Goal: Task Accomplishment & Management: Manage account settings

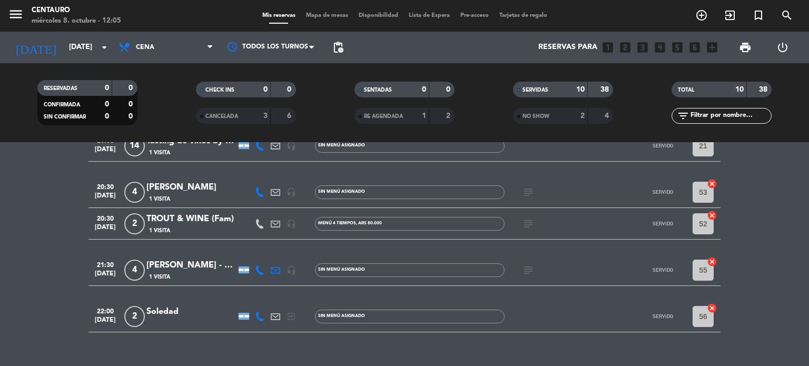
scroll to position [263, 0]
click at [528, 192] on icon "subject" at bounding box center [528, 191] width 13 height 13
click at [532, 219] on icon "subject" at bounding box center [528, 223] width 13 height 13
click at [525, 273] on icon "subject" at bounding box center [528, 269] width 13 height 13
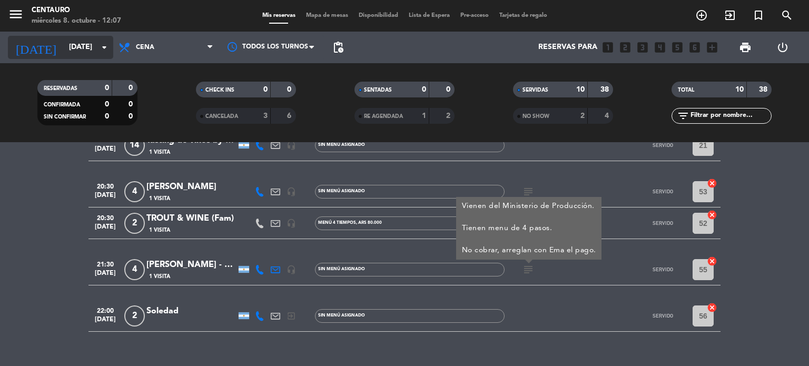
click at [84, 43] on input "[DATE]" at bounding box center [114, 47] width 100 height 19
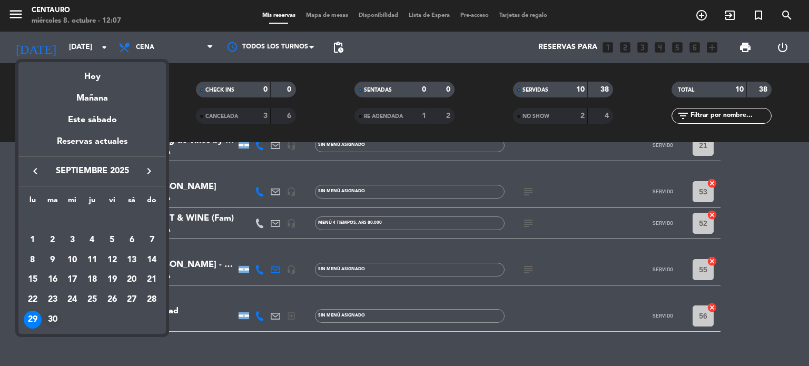
click at [52, 318] on div "30" at bounding box center [53, 320] width 18 height 18
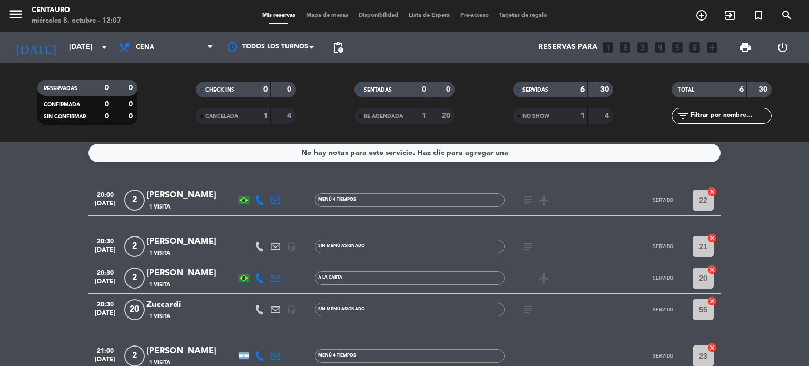
scroll to position [0, 0]
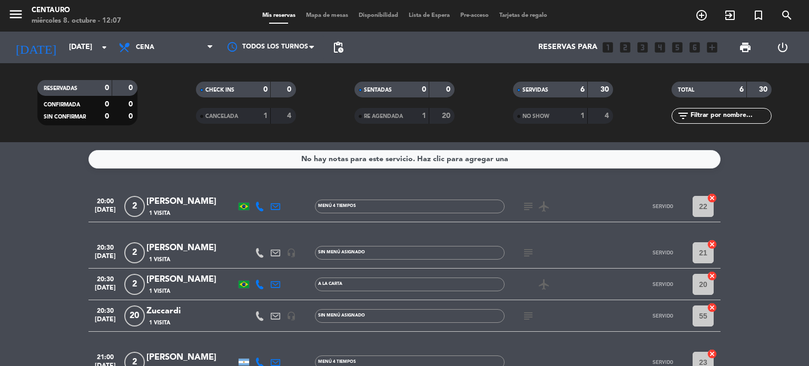
click at [526, 206] on icon "subject" at bounding box center [528, 206] width 13 height 13
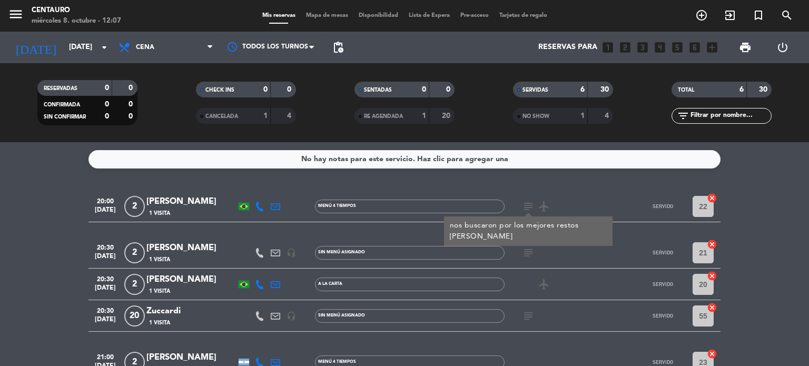
click at [526, 254] on icon "subject" at bounding box center [528, 253] width 13 height 13
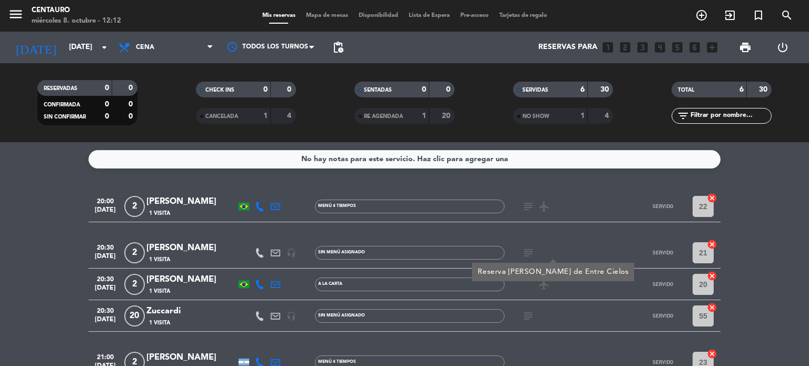
click at [592, 309] on div "subject" at bounding box center [552, 315] width 95 height 31
click at [529, 313] on icon "subject" at bounding box center [528, 316] width 13 height 13
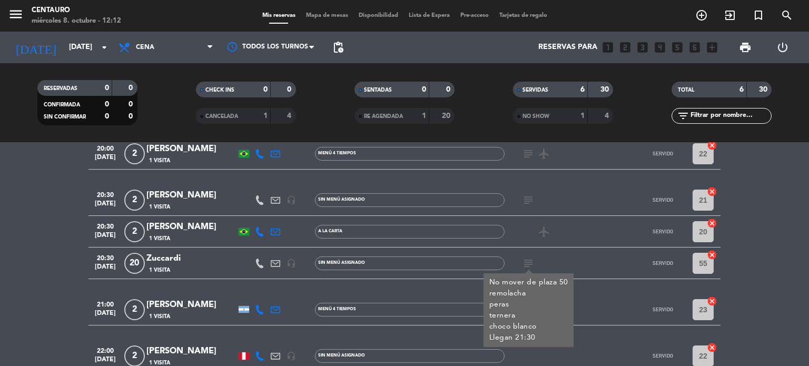
scroll to position [111, 0]
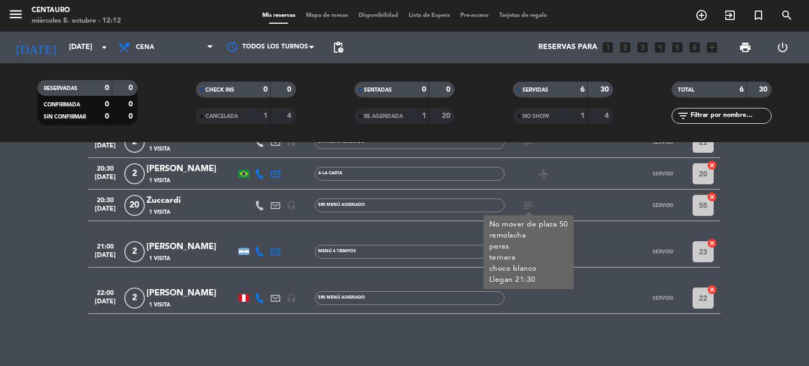
click at [604, 320] on div "No hay notas para este servicio. Haz clic para agregar una 20:00 [DATE] 2 [PERS…" at bounding box center [404, 254] width 809 height 224
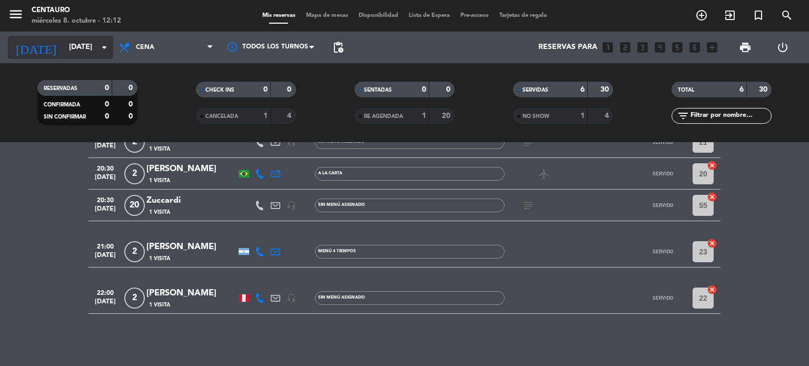
click at [64, 52] on input "[DATE]" at bounding box center [114, 47] width 100 height 19
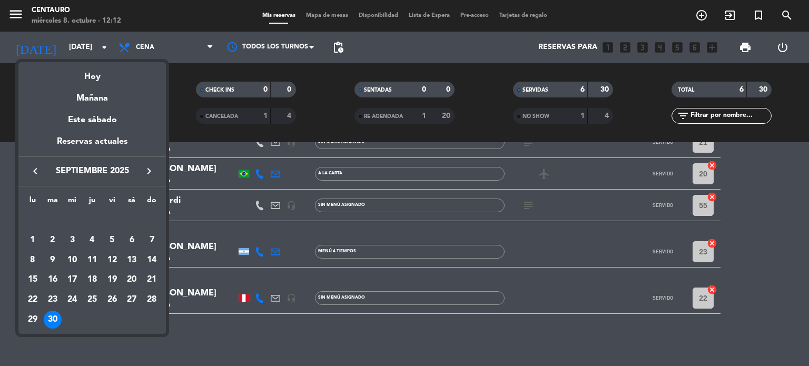
click at [145, 171] on icon "keyboard_arrow_right" at bounding box center [149, 171] width 13 height 13
click at [77, 238] on div "1" at bounding box center [72, 240] width 18 height 18
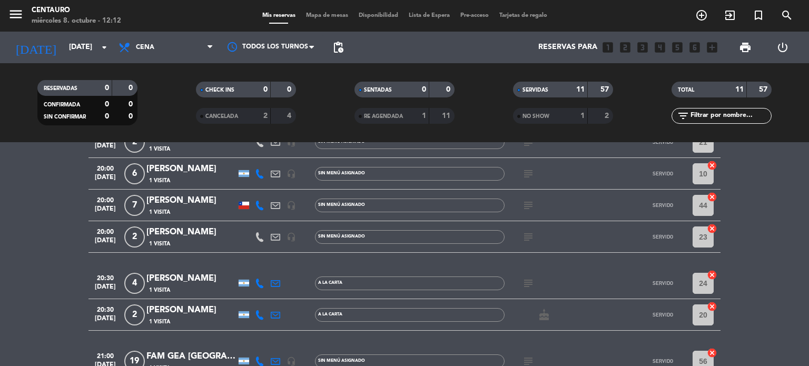
scroll to position [0, 0]
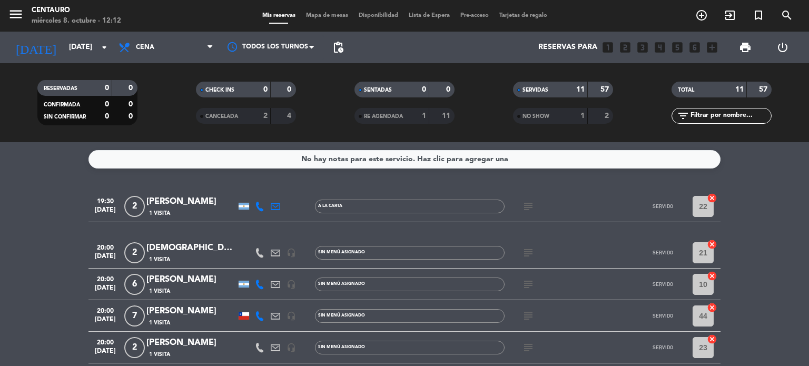
click at [531, 203] on icon "subject" at bounding box center [528, 206] width 13 height 13
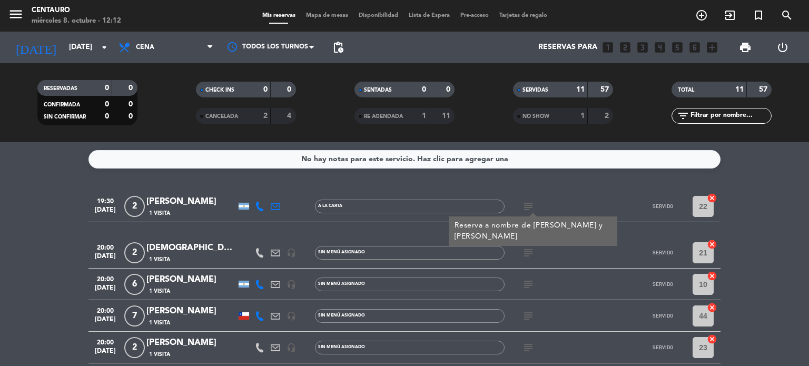
click at [527, 249] on icon "subject" at bounding box center [528, 253] width 13 height 13
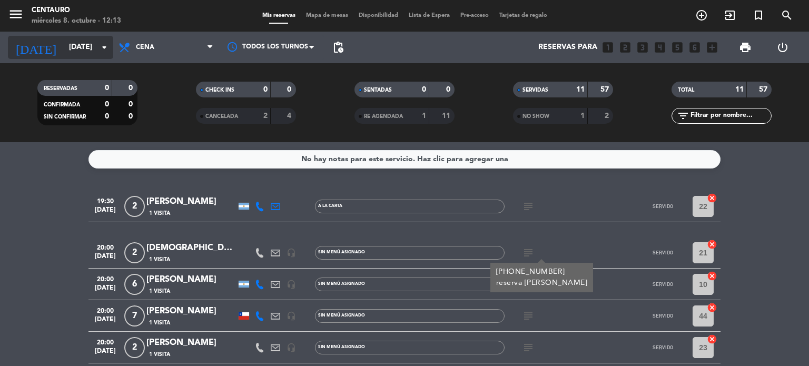
click at [84, 52] on input "[DATE]" at bounding box center [114, 47] width 100 height 19
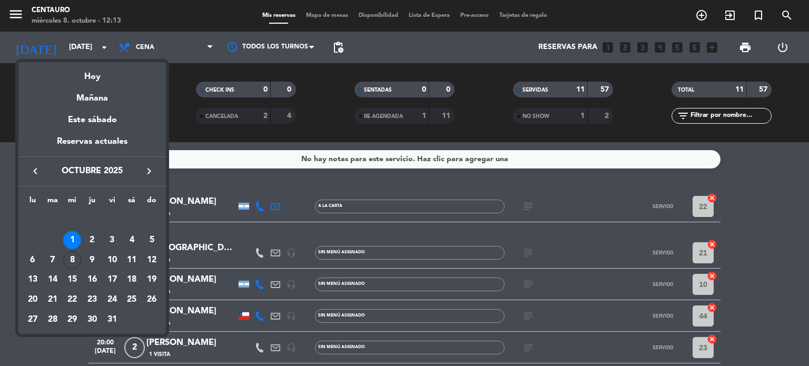
click at [528, 252] on div at bounding box center [404, 183] width 809 height 366
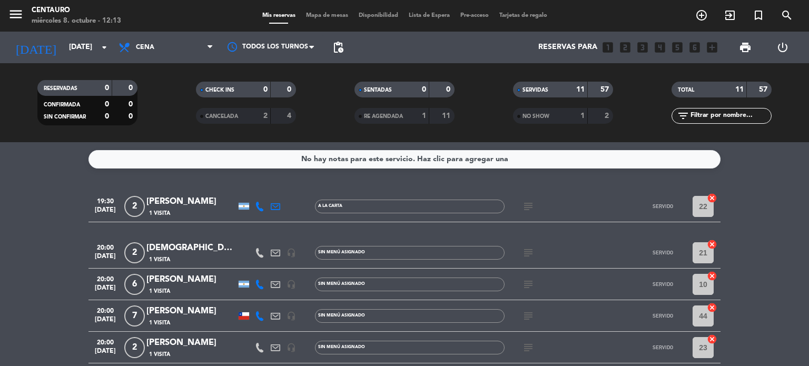
click at [528, 252] on icon "subject" at bounding box center [528, 253] width 13 height 13
click at [532, 318] on icon "subject" at bounding box center [528, 316] width 13 height 13
click at [531, 282] on icon "subject" at bounding box center [528, 284] width 13 height 13
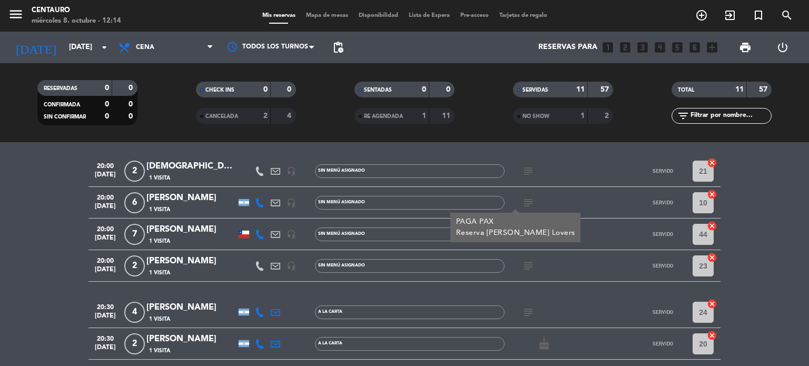
scroll to position [105, 0]
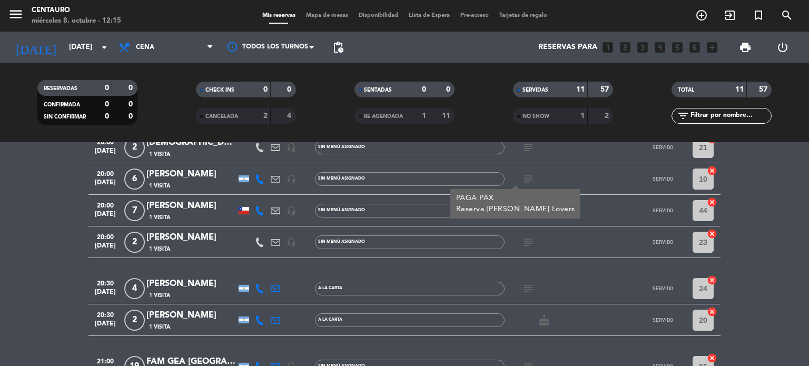
click at [588, 183] on div "subject PAGA PAX Reserva [PERSON_NAME] Lovers" at bounding box center [552, 178] width 95 height 31
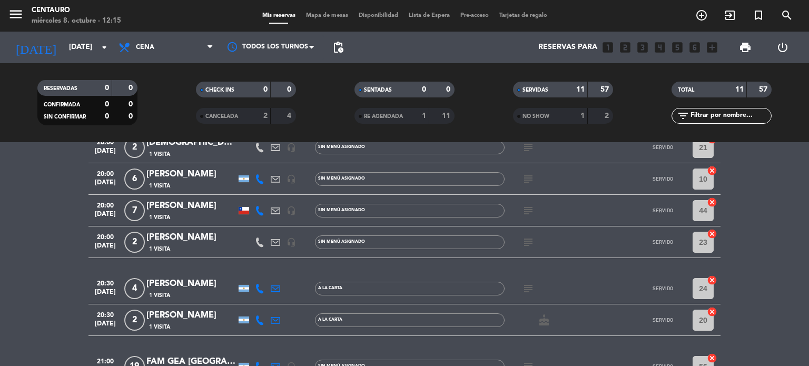
click at [526, 182] on icon "subject" at bounding box center [528, 179] width 13 height 13
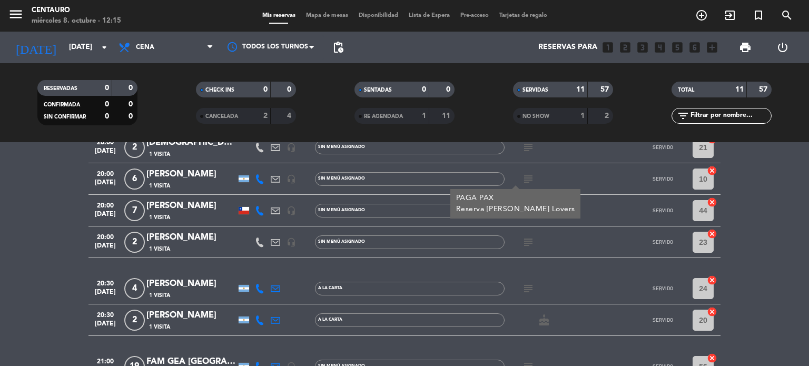
click at [517, 242] on div "subject" at bounding box center [552, 242] width 95 height 31
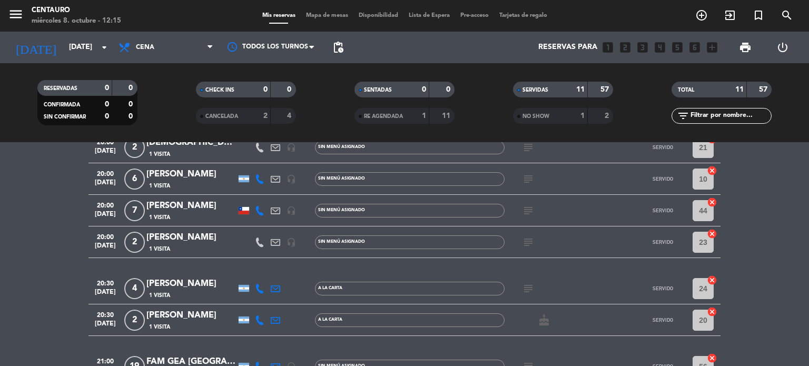
click at [531, 245] on icon "subject" at bounding box center [528, 242] width 13 height 13
click at [536, 290] on span "subject" at bounding box center [528, 288] width 16 height 13
click at [525, 288] on icon "subject" at bounding box center [528, 288] width 13 height 13
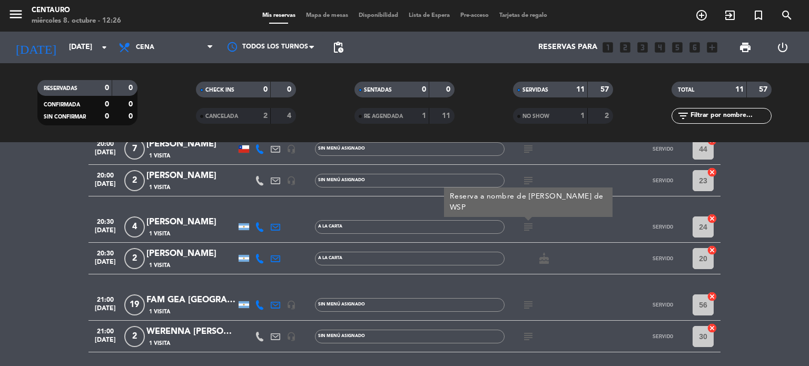
scroll to position [211, 0]
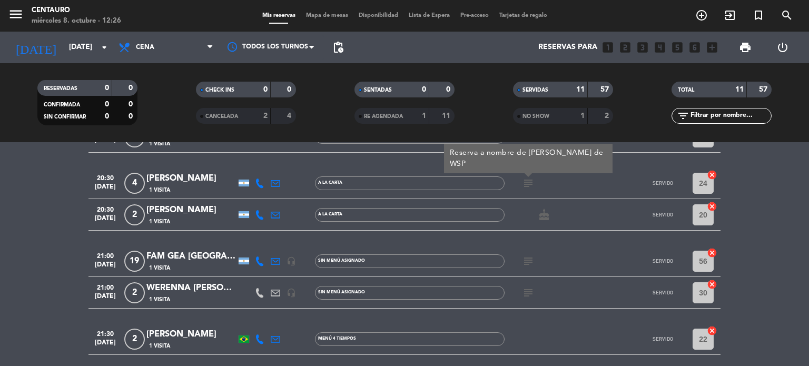
click at [527, 261] on icon "subject" at bounding box center [528, 261] width 13 height 13
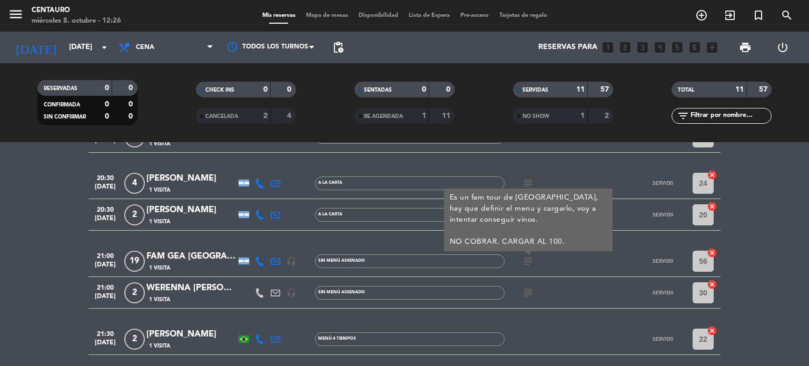
click at [531, 294] on icon "subject" at bounding box center [528, 293] width 13 height 13
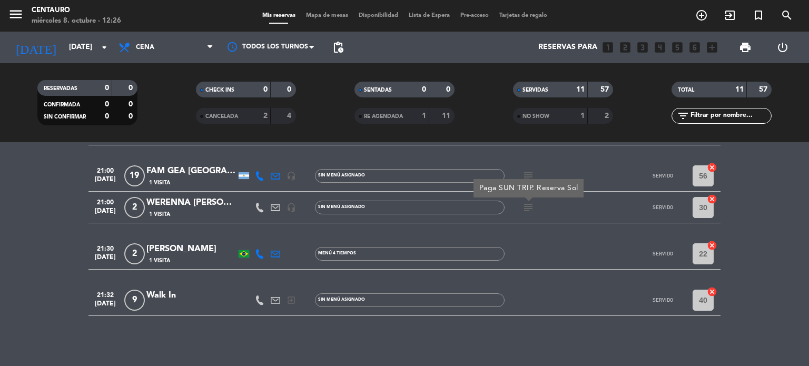
scroll to position [298, 0]
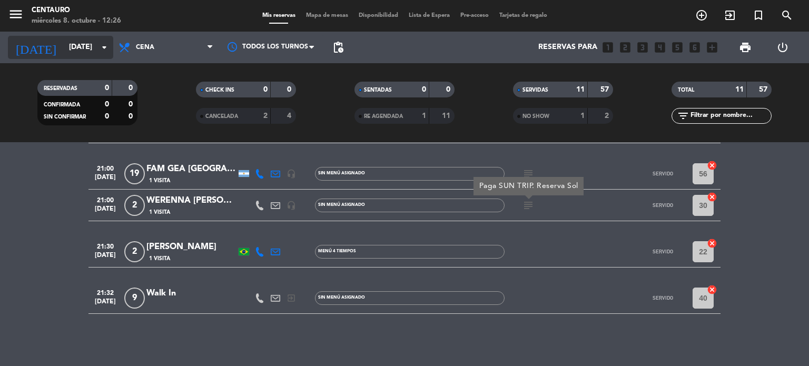
click at [64, 49] on input "[DATE]" at bounding box center [114, 47] width 100 height 19
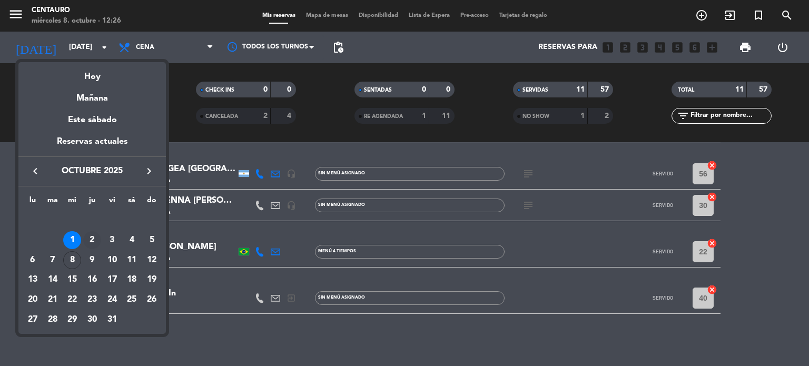
click at [91, 236] on div "2" at bounding box center [92, 240] width 18 height 18
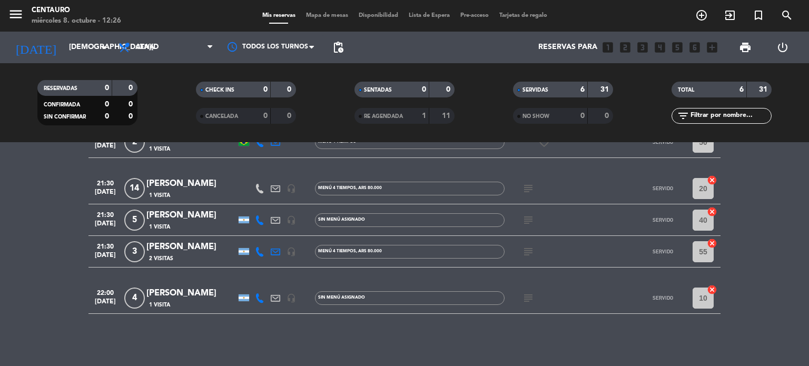
scroll to position [0, 0]
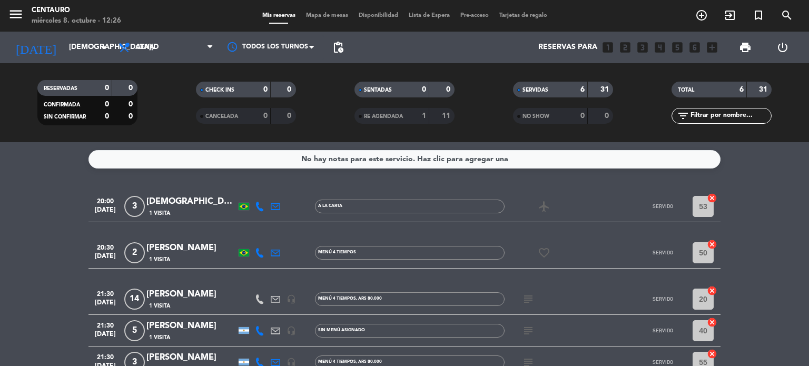
click at [525, 299] on icon "subject" at bounding box center [528, 299] width 13 height 13
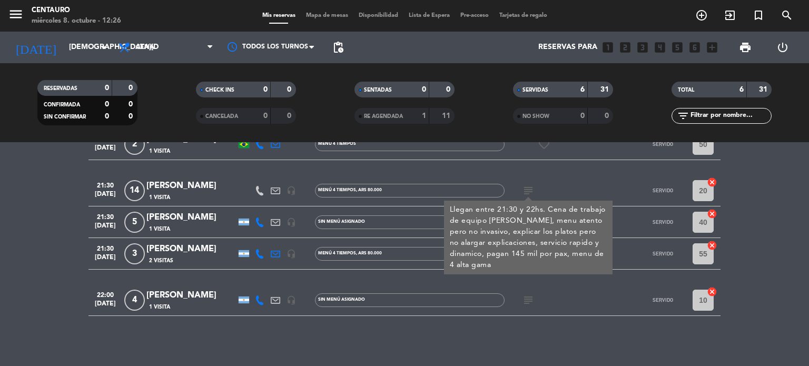
scroll to position [111, 0]
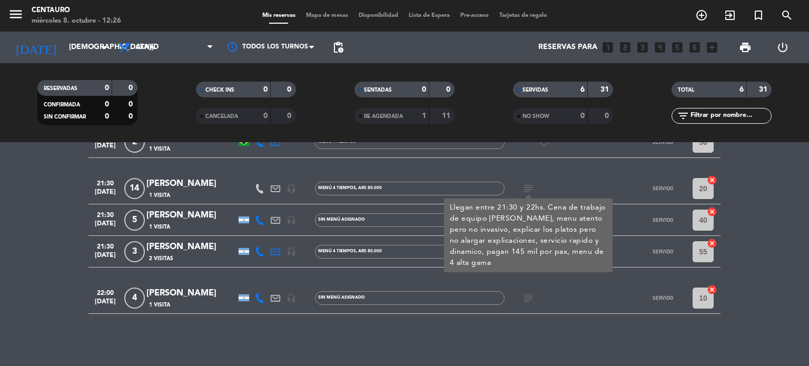
click at [563, 304] on div "subject" at bounding box center [552, 297] width 95 height 31
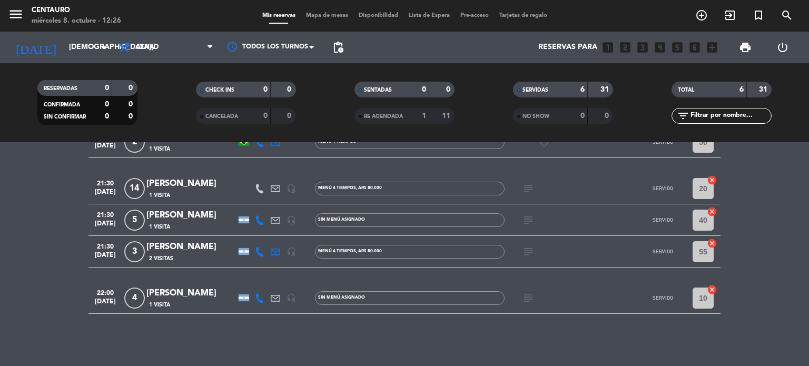
click at [527, 215] on icon "subject" at bounding box center [528, 220] width 13 height 13
click at [528, 257] on icon "subject" at bounding box center [528, 251] width 13 height 13
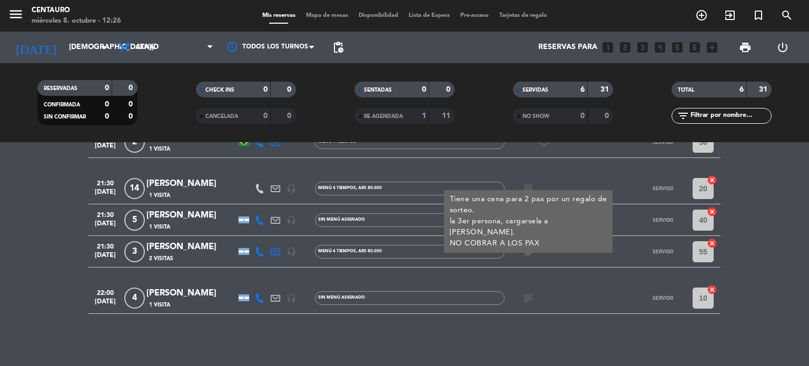
click at [529, 296] on icon "subject" at bounding box center [528, 298] width 13 height 13
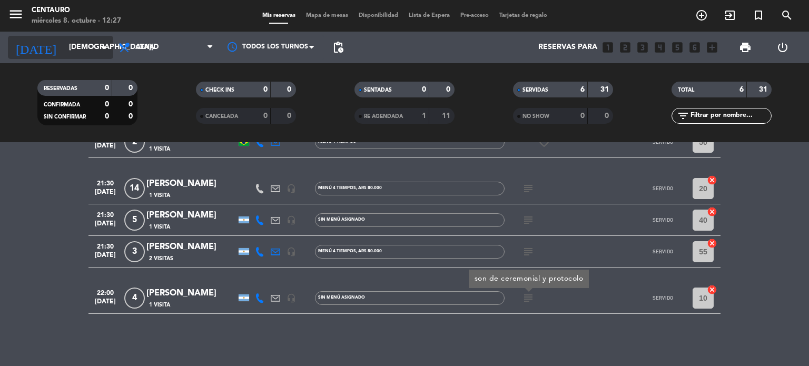
click at [70, 52] on input "[DEMOGRAPHIC_DATA][DATE]" at bounding box center [114, 47] width 100 height 19
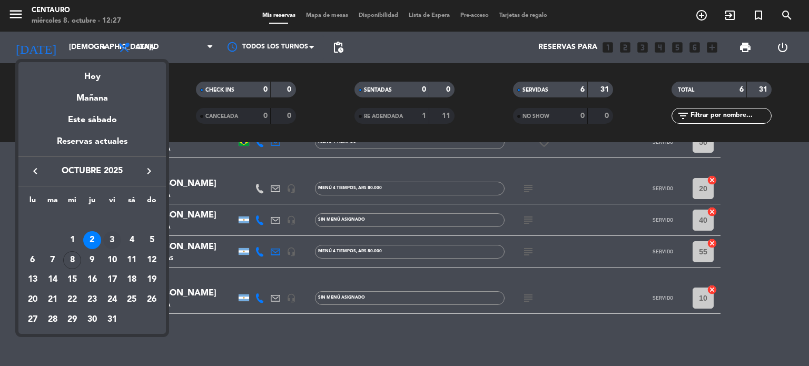
click at [113, 239] on div "3" at bounding box center [112, 240] width 18 height 18
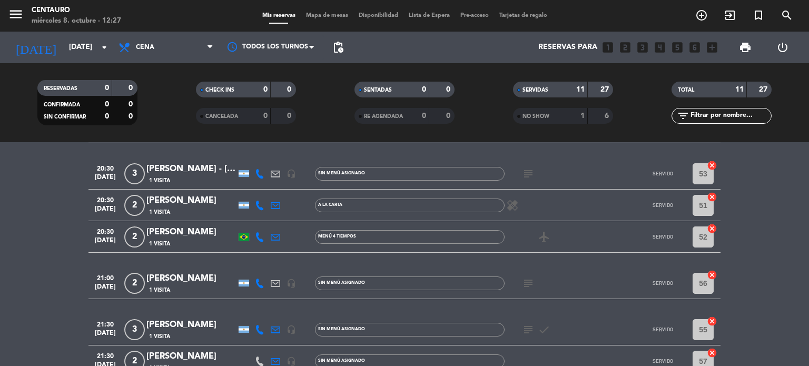
click at [534, 174] on icon "subject" at bounding box center [528, 174] width 13 height 13
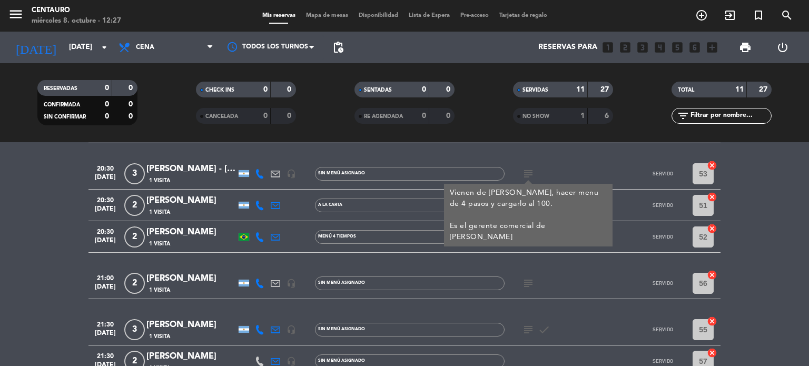
click at [588, 168] on div "subject Vienen de [PERSON_NAME], hacer menu de 4 pasos y cargarlo al 100. Es el…" at bounding box center [552, 173] width 95 height 31
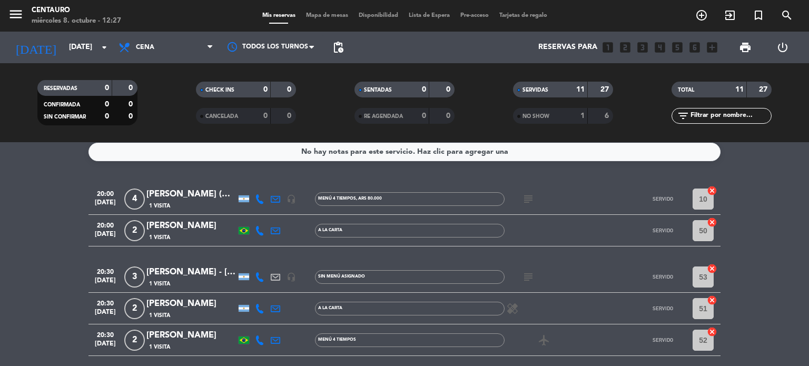
scroll to position [5, 0]
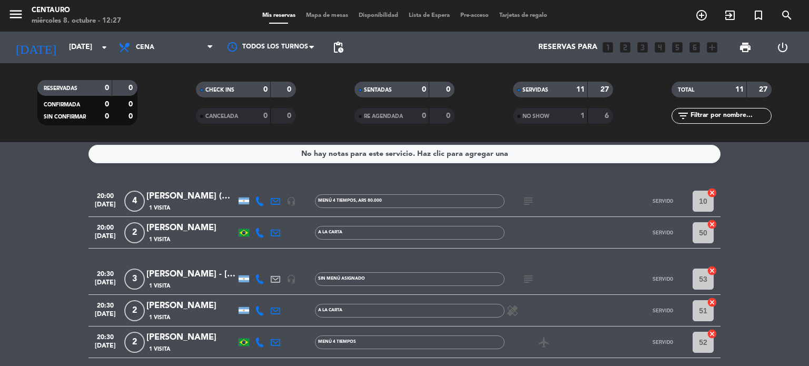
click at [527, 205] on icon "subject" at bounding box center [528, 201] width 13 height 13
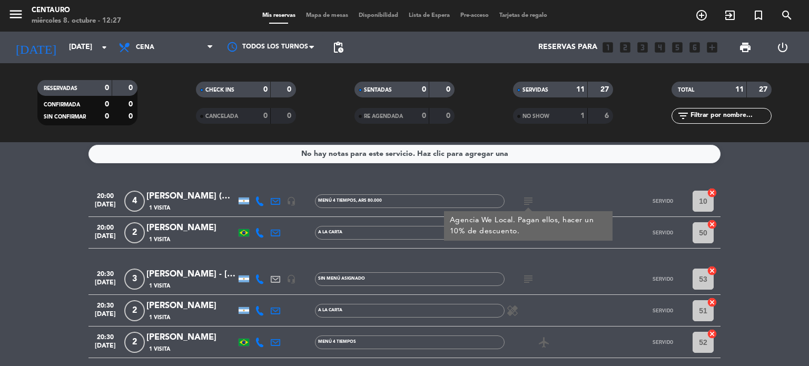
click at [582, 196] on div "subject Agencia We Local. Pagan ellos, hacer un 10% de descuento." at bounding box center [552, 200] width 95 height 31
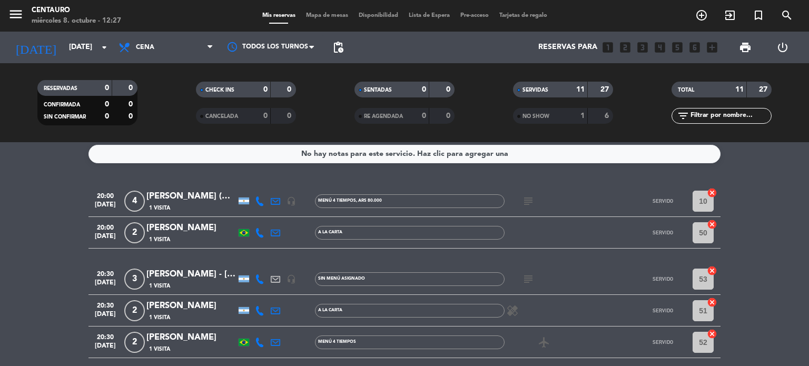
click at [527, 278] on icon "subject" at bounding box center [528, 279] width 13 height 13
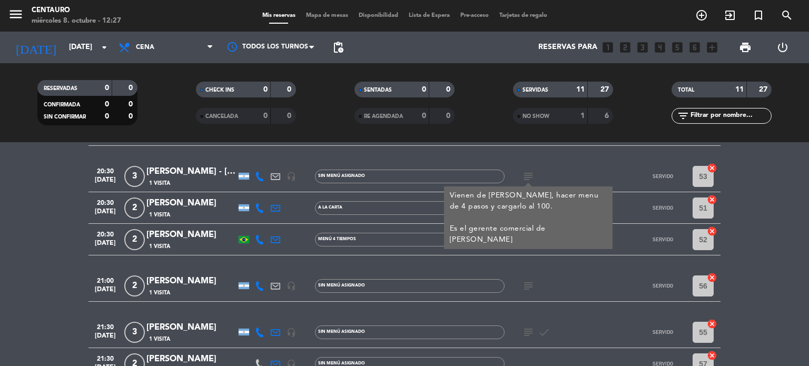
scroll to position [111, 0]
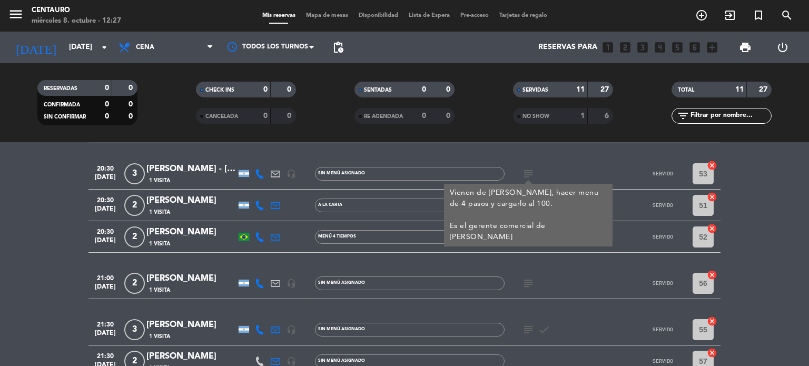
click at [566, 260] on div "20:00 [DATE] 4 [PERSON_NAME] (We Local) 1 Visita headset_mic MENÚ 4 TIEMPOS , A…" at bounding box center [405, 298] width 632 height 436
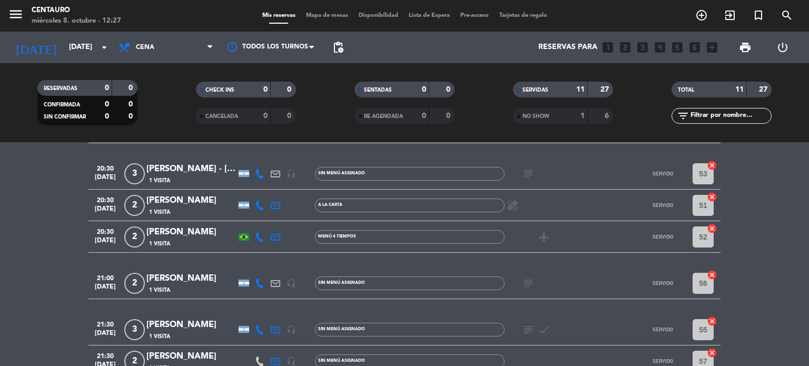
click at [522, 278] on icon "subject" at bounding box center [528, 283] width 13 height 13
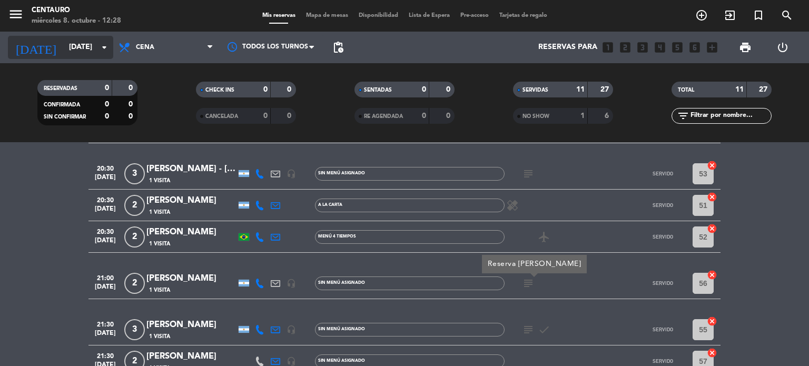
click at [64, 56] on input "[DATE]" at bounding box center [114, 47] width 100 height 19
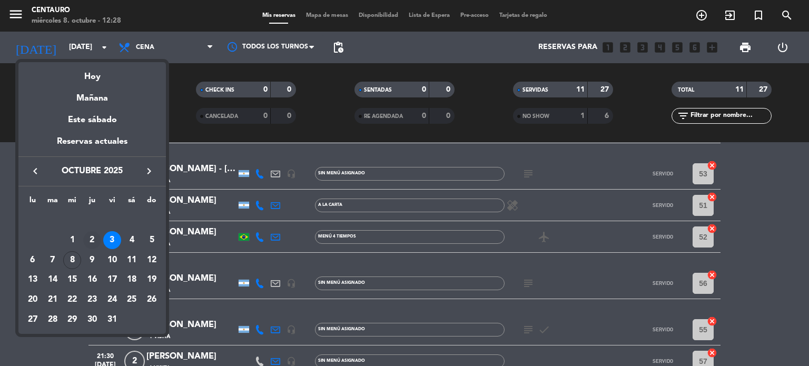
click at [93, 241] on div "2" at bounding box center [92, 240] width 18 height 18
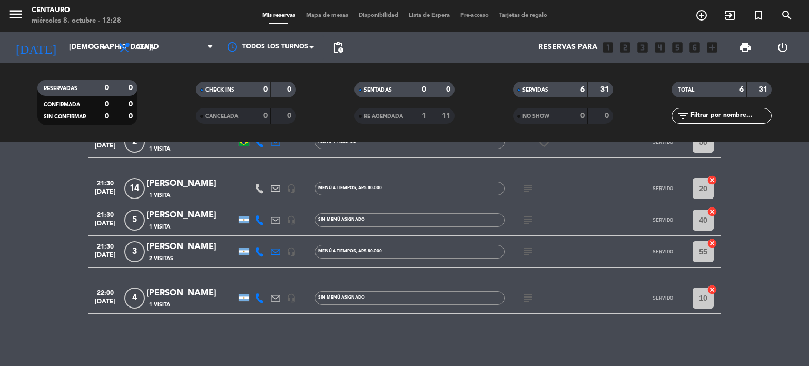
click at [529, 300] on icon "subject" at bounding box center [528, 298] width 13 height 13
click at [528, 248] on icon "subject" at bounding box center [528, 251] width 13 height 13
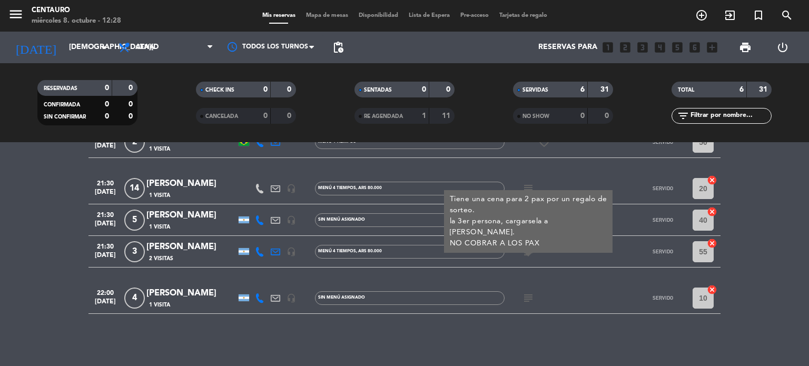
click at [529, 186] on icon "subject" at bounding box center [528, 188] width 13 height 13
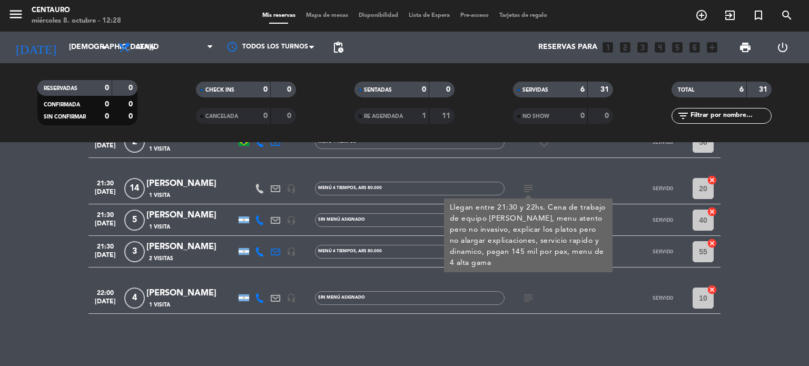
scroll to position [58, 0]
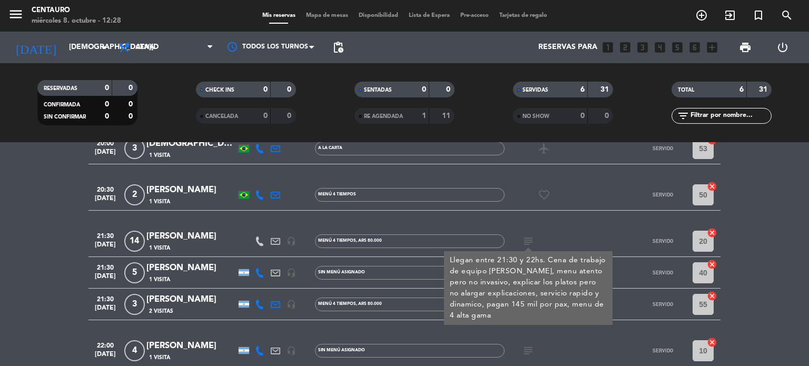
click at [601, 235] on div at bounding box center [614, 240] width 28 height 31
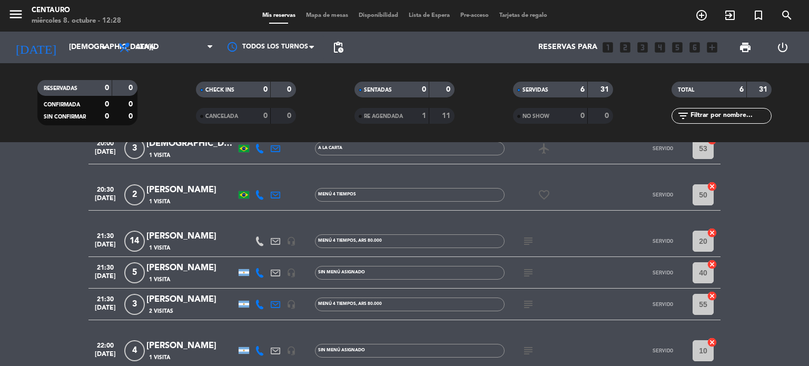
click at [522, 272] on icon "subject" at bounding box center [528, 273] width 13 height 13
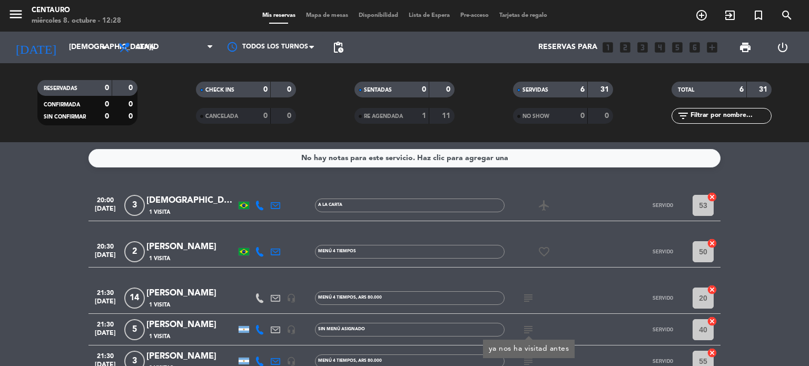
scroll to position [0, 0]
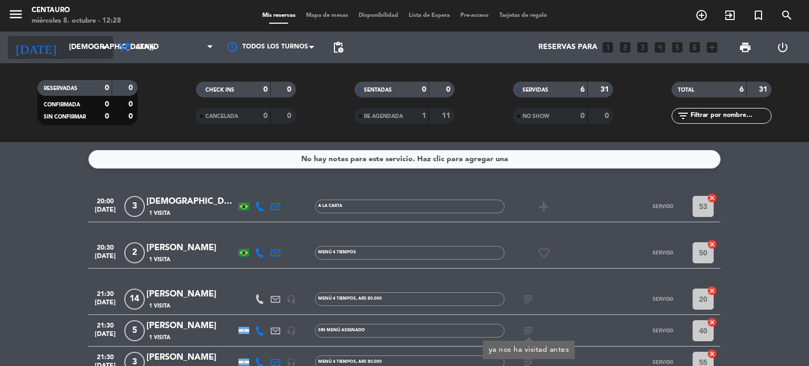
click at [64, 50] on input "[DEMOGRAPHIC_DATA][DATE]" at bounding box center [114, 47] width 100 height 19
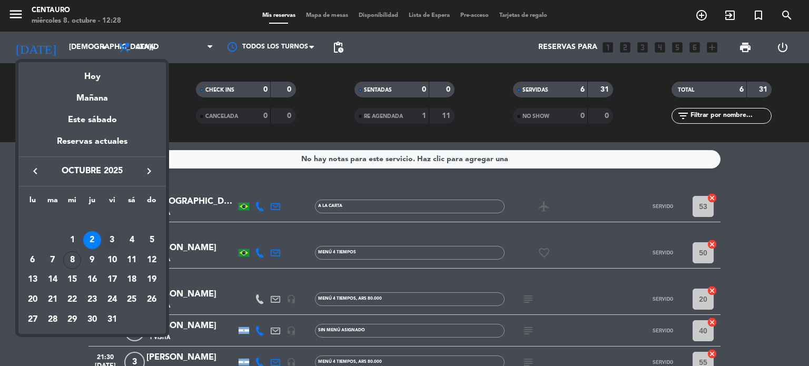
click at [114, 241] on div "3" at bounding box center [112, 240] width 18 height 18
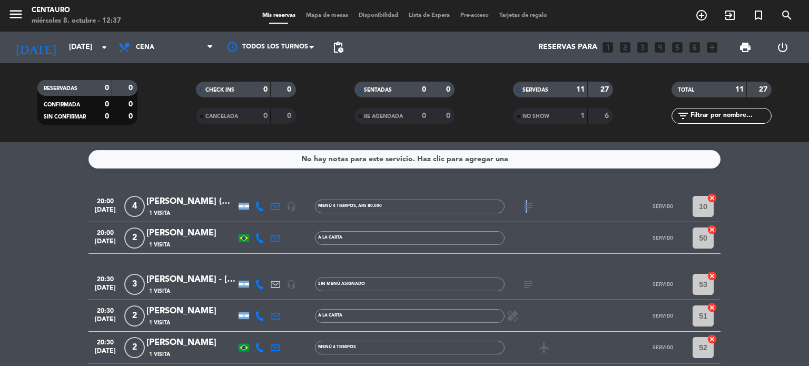
click at [525, 206] on icon "subject" at bounding box center [528, 206] width 13 height 13
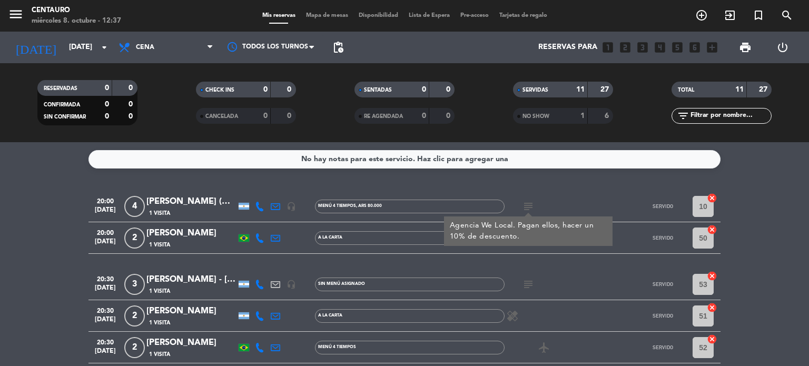
click at [531, 293] on div "subject" at bounding box center [552, 284] width 95 height 31
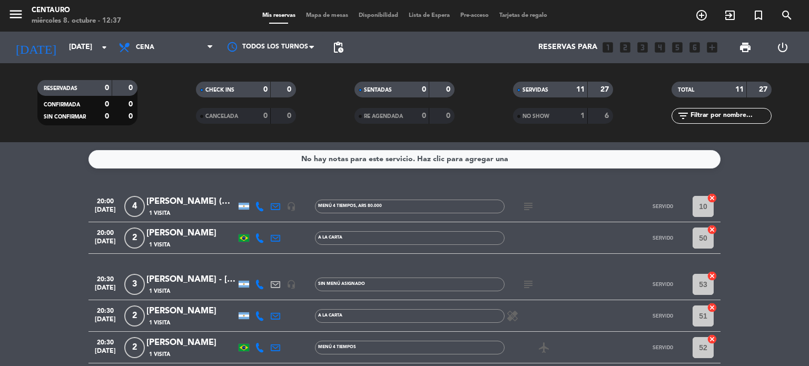
click at [528, 288] on icon "subject" at bounding box center [528, 284] width 13 height 13
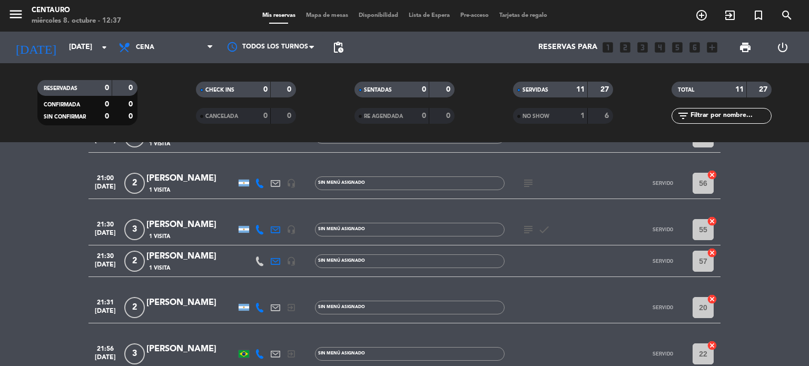
scroll to position [158, 0]
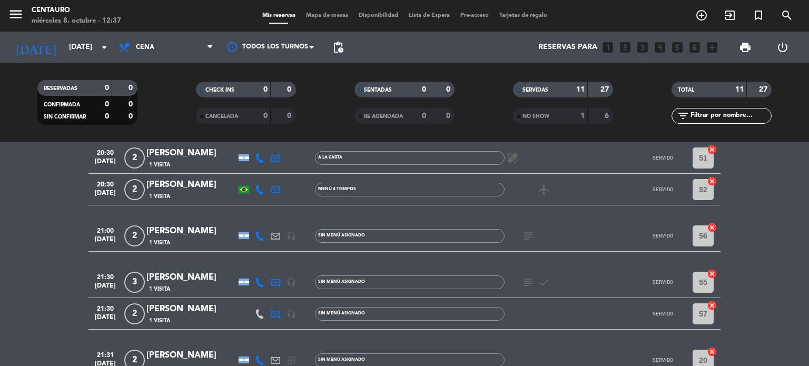
click at [531, 235] on icon "subject" at bounding box center [528, 236] width 13 height 13
click at [529, 280] on icon "subject" at bounding box center [528, 282] width 13 height 13
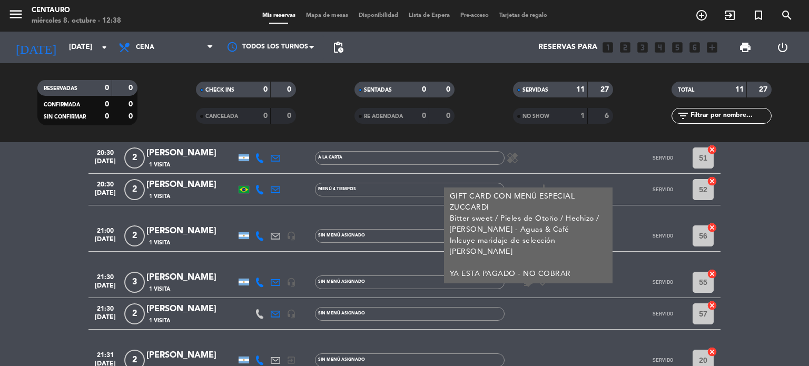
click at [550, 306] on div at bounding box center [552, 313] width 95 height 31
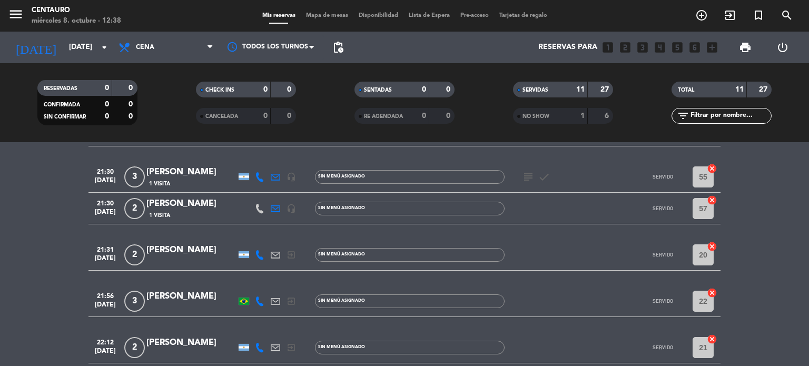
scroll to position [313, 0]
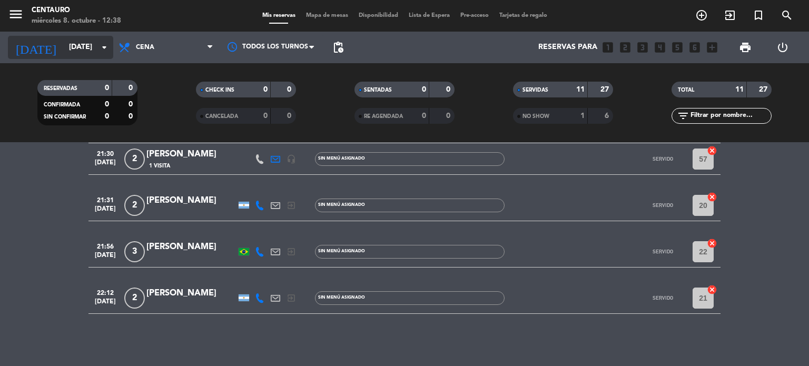
click at [91, 40] on input "[DATE]" at bounding box center [114, 47] width 100 height 19
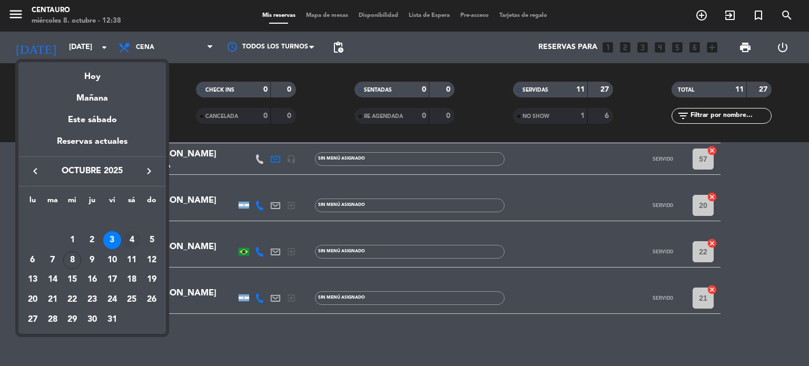
click at [131, 238] on div "4" at bounding box center [132, 240] width 18 height 18
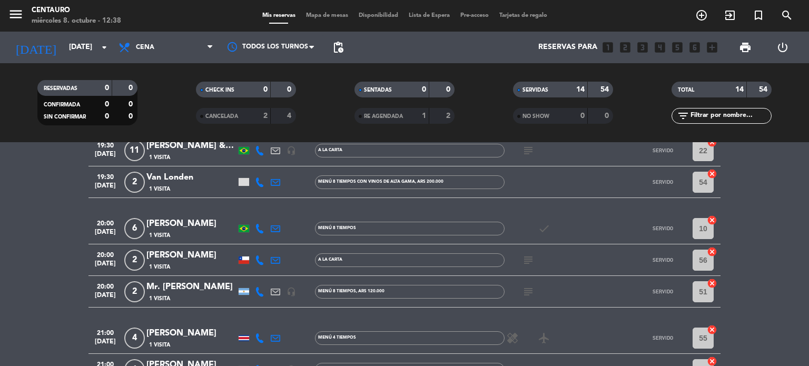
scroll to position [0, 0]
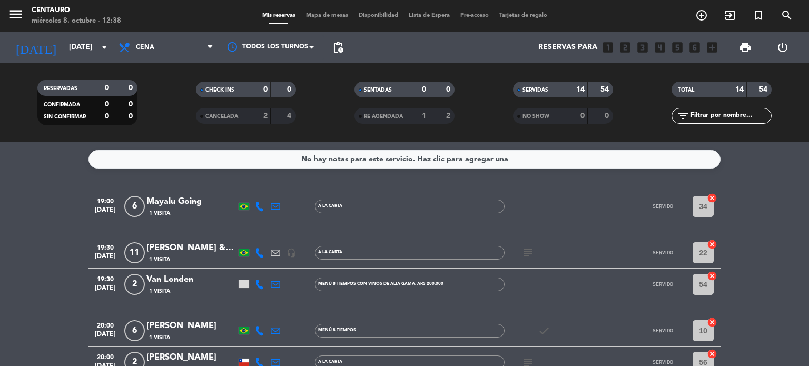
click at [529, 251] on icon "subject" at bounding box center [528, 253] width 13 height 13
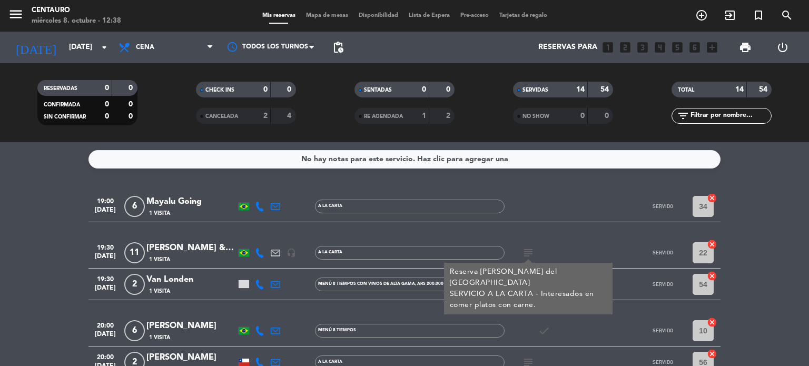
click at [613, 244] on div at bounding box center [614, 252] width 28 height 31
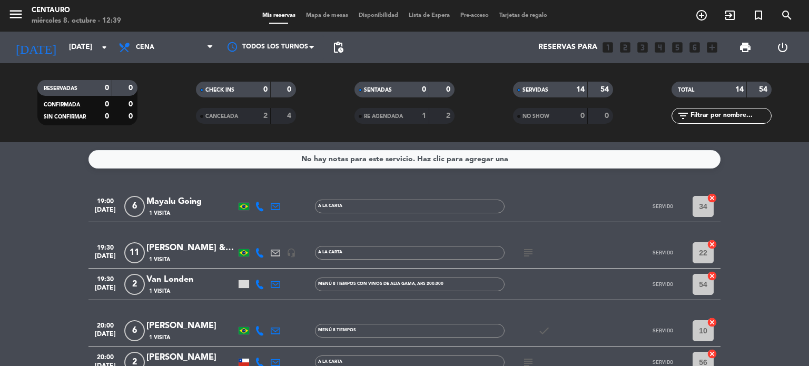
click at [535, 250] on span "subject" at bounding box center [528, 253] width 16 height 13
click at [531, 250] on icon "subject" at bounding box center [528, 253] width 13 height 13
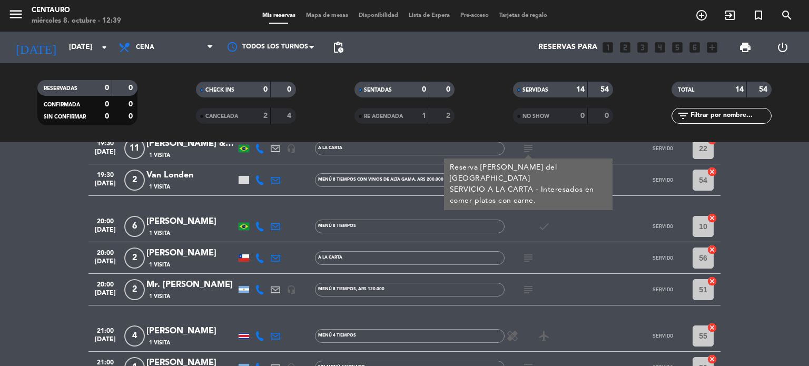
scroll to position [105, 0]
click at [529, 254] on icon "subject" at bounding box center [528, 257] width 13 height 13
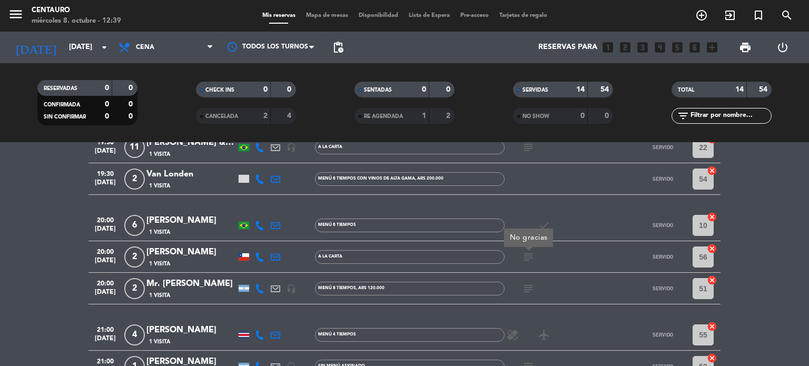
click at [528, 296] on div "subject" at bounding box center [552, 288] width 95 height 31
click at [525, 288] on icon "subject" at bounding box center [528, 288] width 13 height 13
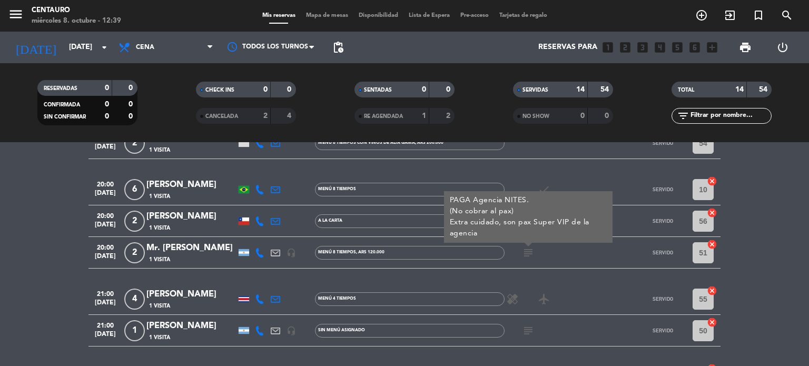
scroll to position [158, 0]
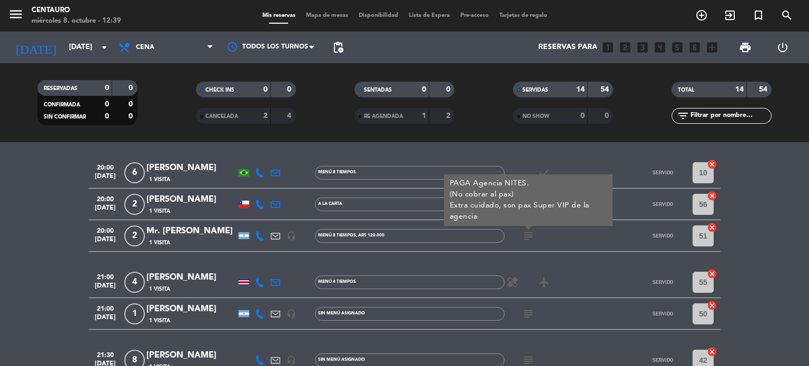
click at [531, 315] on icon "subject" at bounding box center [528, 314] width 13 height 13
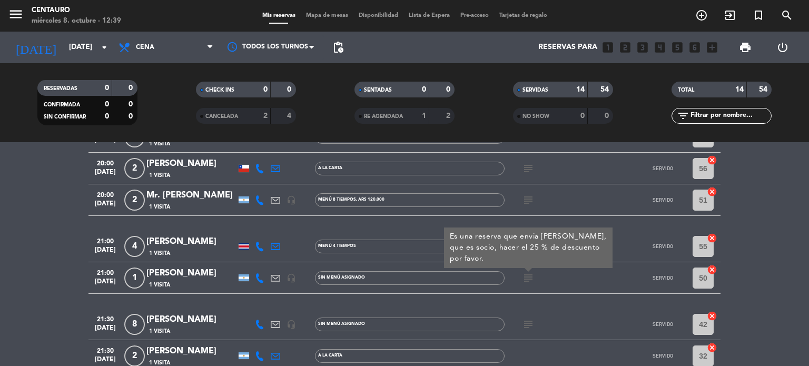
scroll to position [211, 0]
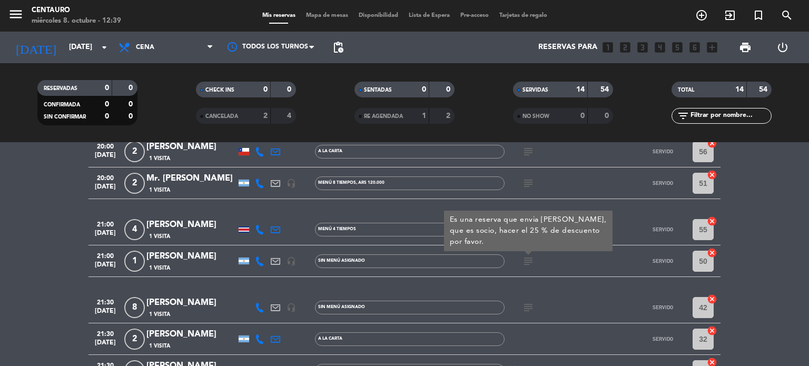
click at [529, 304] on icon "subject" at bounding box center [528, 307] width 13 height 13
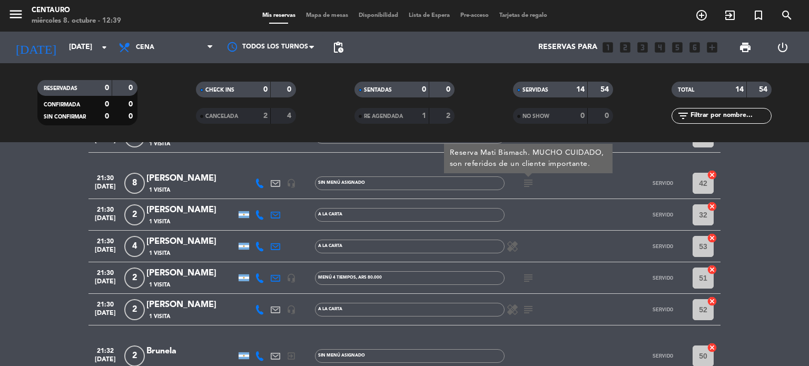
scroll to position [316, 0]
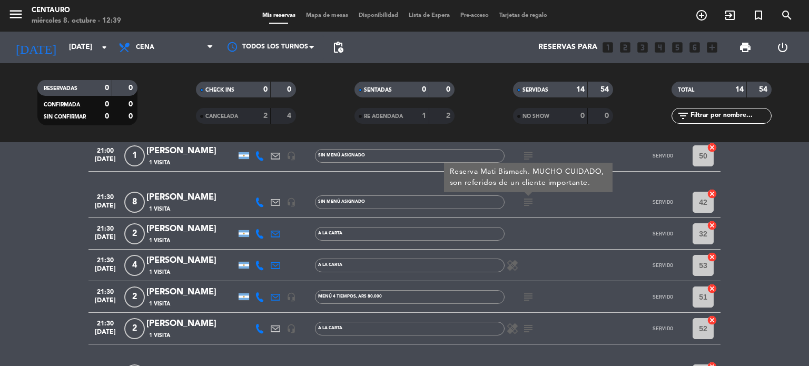
click at [531, 294] on icon "subject" at bounding box center [528, 297] width 13 height 13
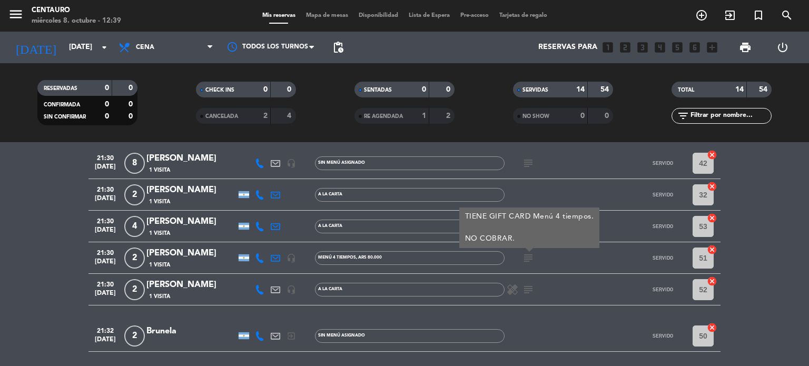
scroll to position [369, 0]
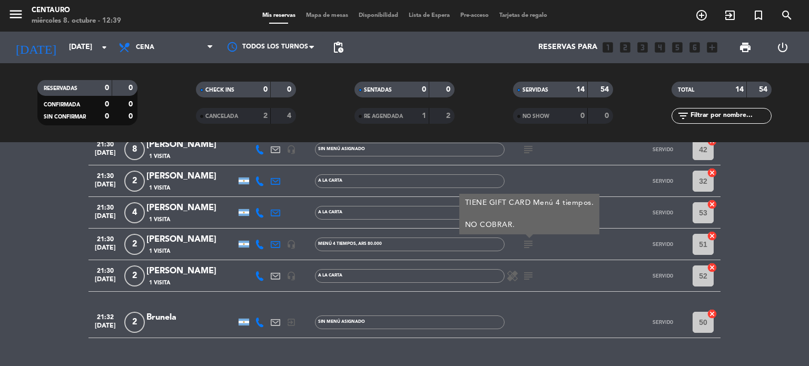
click at [529, 279] on icon "subject" at bounding box center [528, 276] width 13 height 13
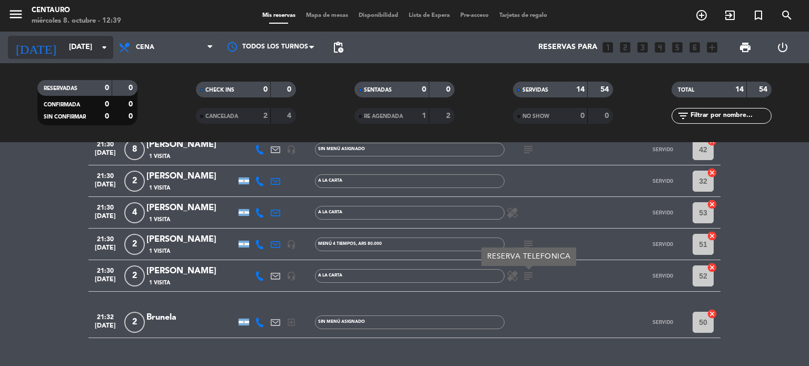
click at [83, 45] on input "[DATE]" at bounding box center [114, 47] width 100 height 19
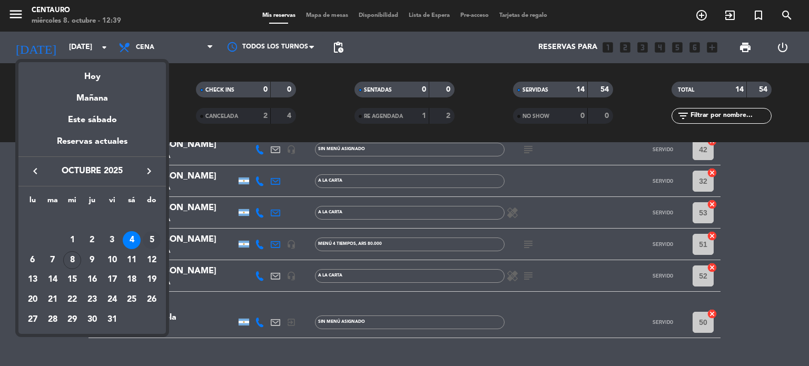
click at [151, 242] on div "5" at bounding box center [152, 240] width 18 height 18
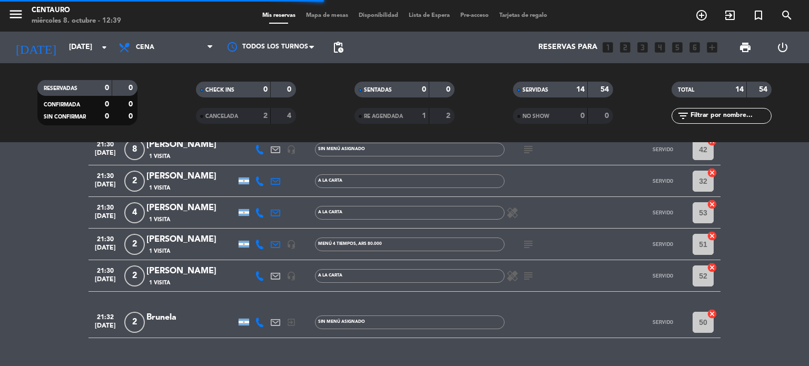
scroll to position [315, 0]
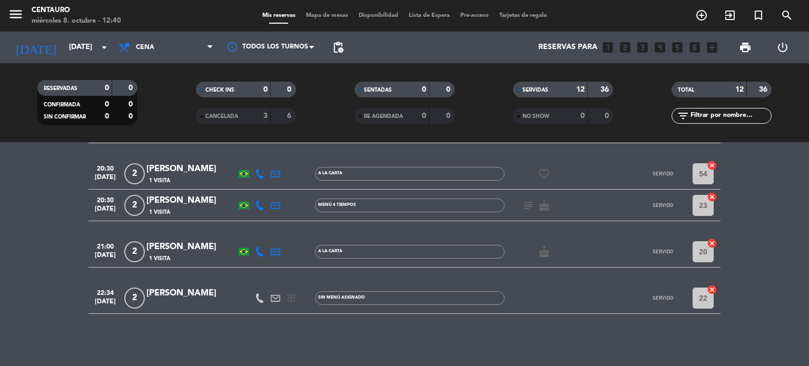
click at [527, 203] on icon "subject" at bounding box center [528, 205] width 13 height 13
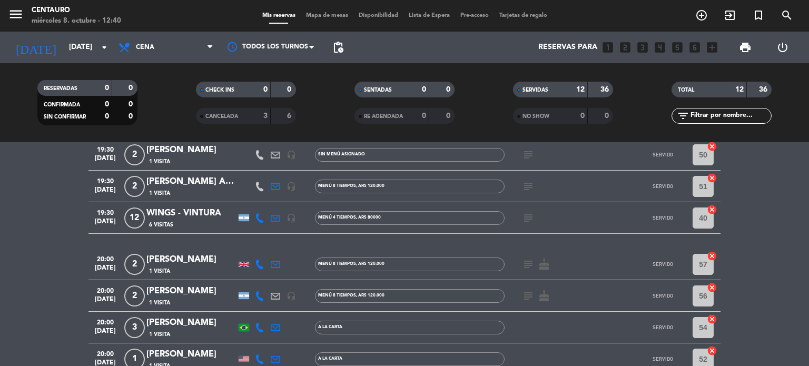
scroll to position [157, 0]
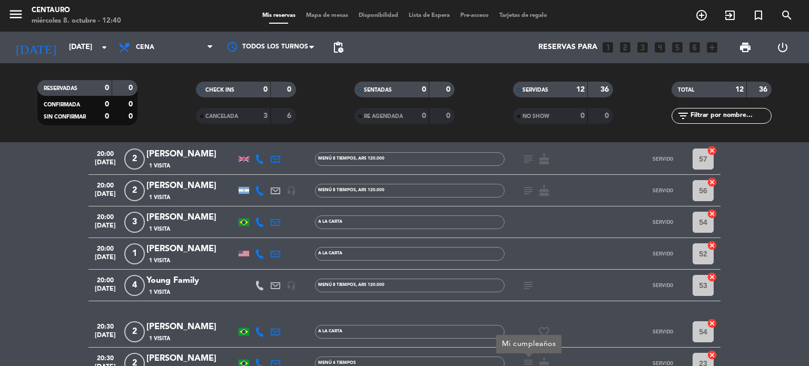
click at [527, 285] on icon "subject" at bounding box center [528, 285] width 13 height 13
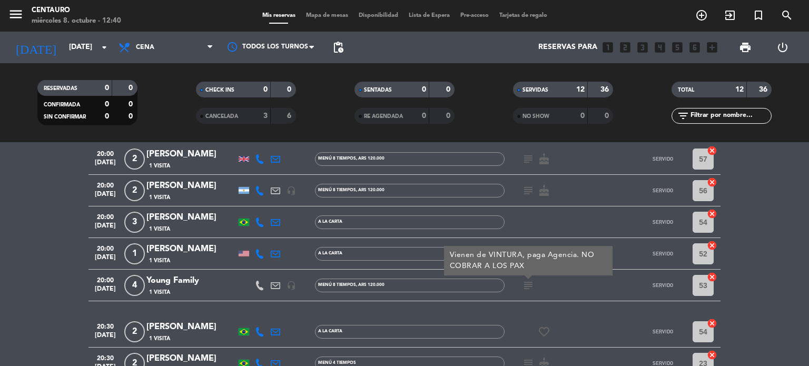
click at [528, 184] on icon "subject" at bounding box center [528, 190] width 13 height 13
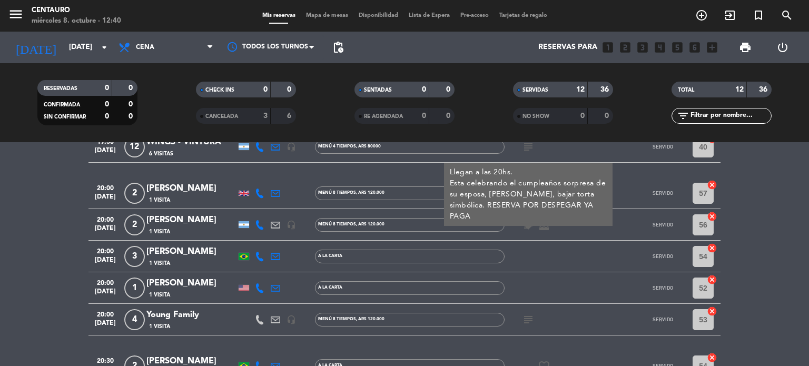
scroll to position [104, 0]
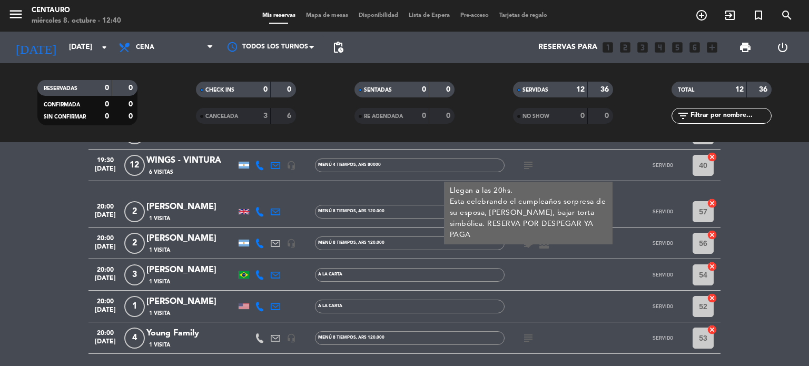
drag, startPoint x: 524, startPoint y: 287, endPoint x: 527, endPoint y: 225, distance: 61.2
click at [523, 287] on div at bounding box center [552, 274] width 95 height 31
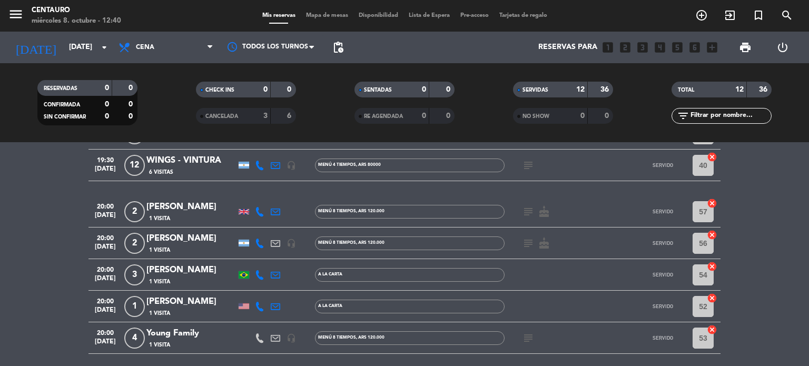
scroll to position [52, 0]
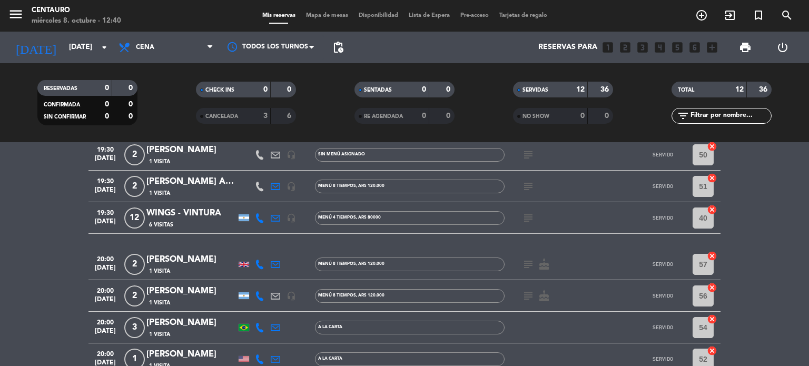
click at [527, 265] on icon "subject" at bounding box center [528, 264] width 13 height 13
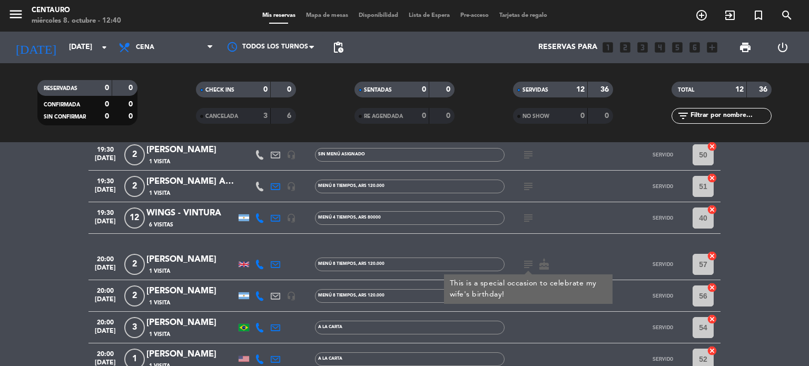
click at [529, 212] on icon "subject" at bounding box center [528, 218] width 13 height 13
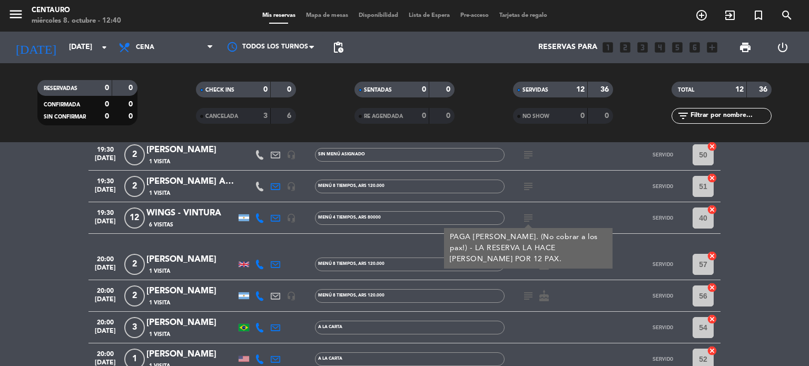
click at [526, 191] on icon "subject" at bounding box center [528, 186] width 13 height 13
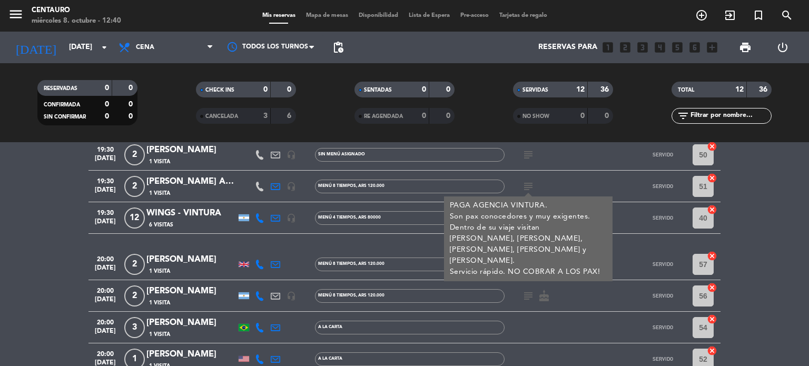
scroll to position [0, 0]
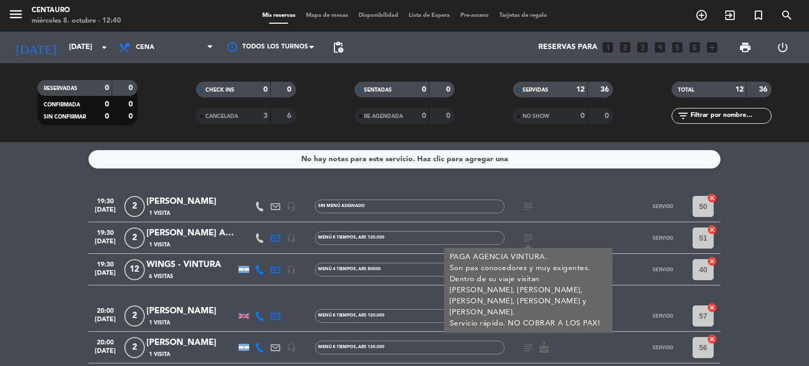
click at [529, 202] on icon "subject" at bounding box center [528, 206] width 13 height 13
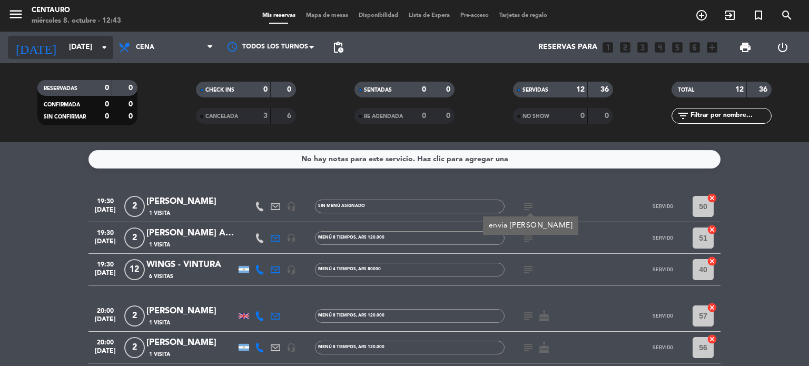
click at [76, 56] on input "[DATE]" at bounding box center [114, 47] width 100 height 19
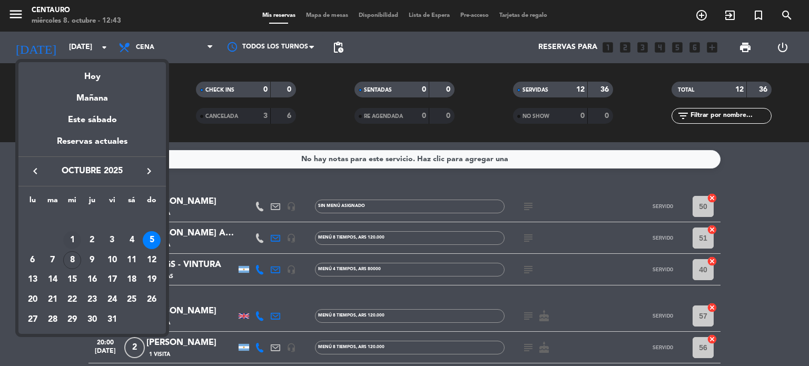
click at [72, 238] on div "1" at bounding box center [72, 240] width 18 height 18
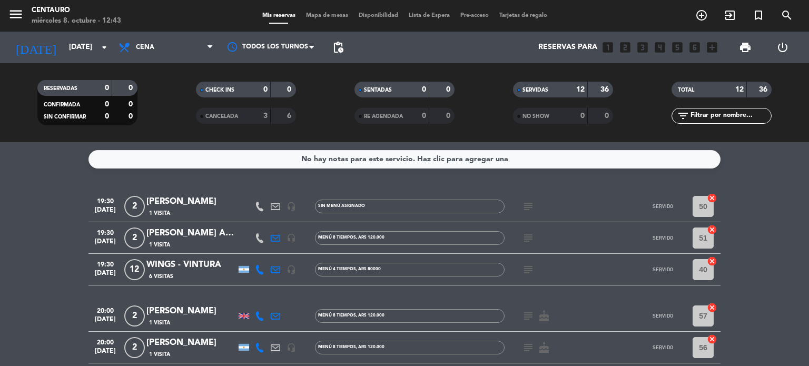
type input "[DATE]"
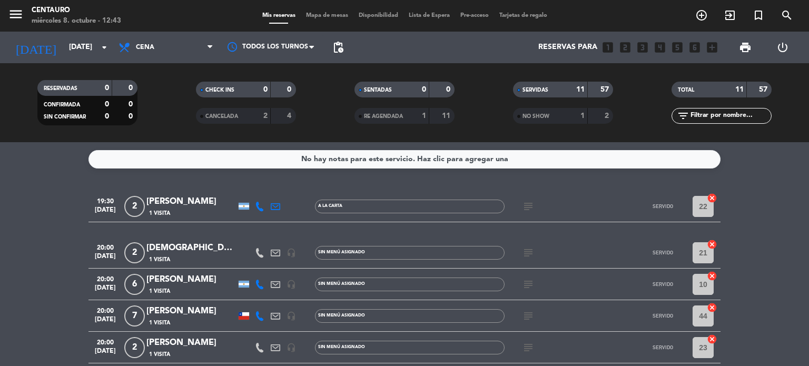
scroll to position [53, 0]
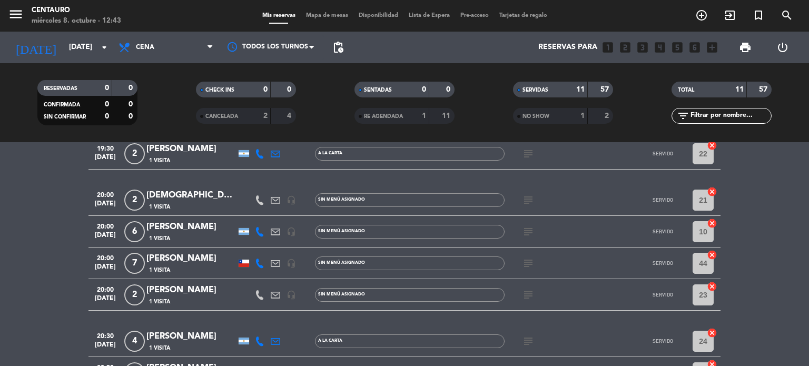
click at [531, 263] on icon "subject" at bounding box center [528, 263] width 13 height 13
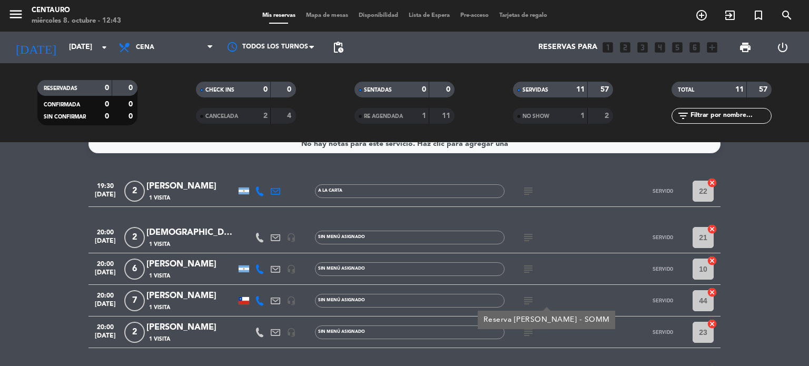
scroll to position [0, 0]
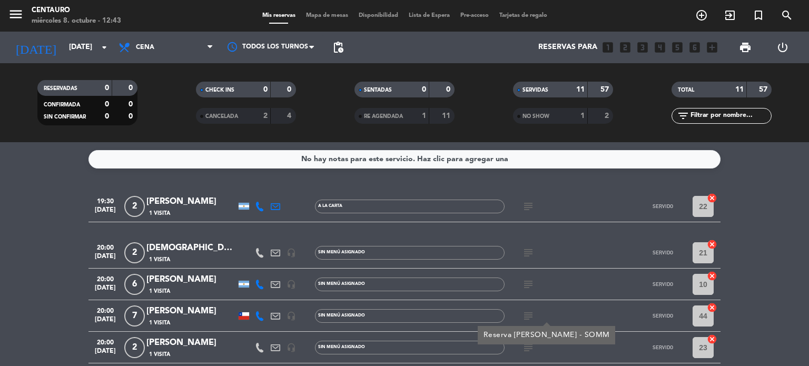
click at [523, 202] on icon "subject" at bounding box center [528, 206] width 13 height 13
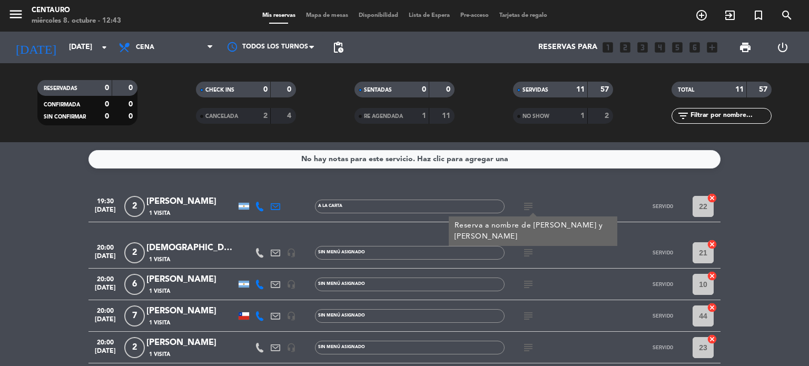
click at [524, 258] on icon "subject" at bounding box center [528, 253] width 13 height 13
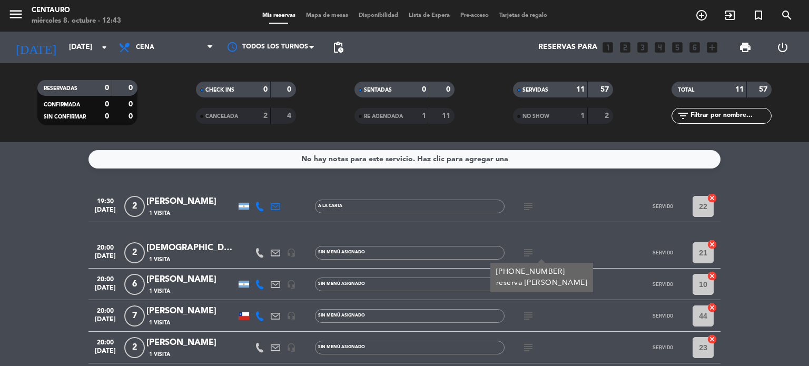
click at [520, 313] on span "subject" at bounding box center [528, 316] width 16 height 13
click at [531, 286] on icon "subject" at bounding box center [528, 284] width 13 height 13
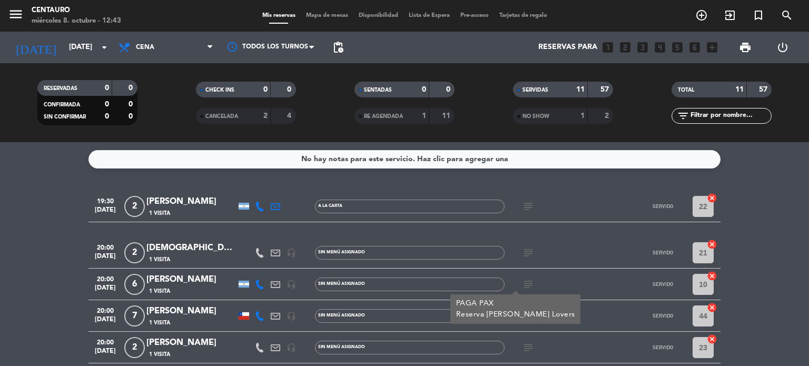
click at [602, 289] on div at bounding box center [614, 284] width 28 height 31
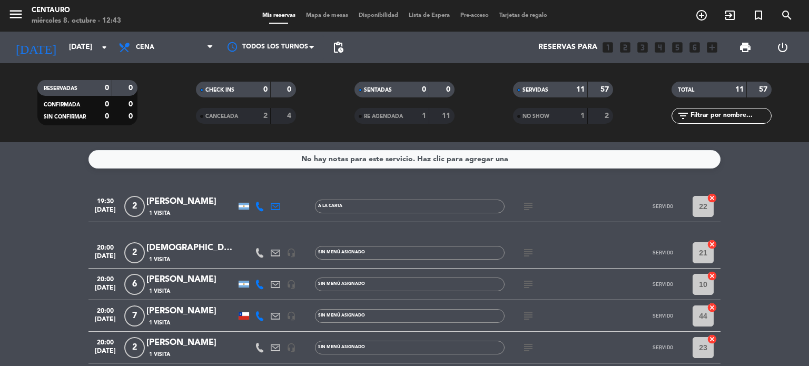
click at [527, 315] on icon "subject" at bounding box center [528, 316] width 13 height 13
click at [594, 308] on div "subject Reserva [PERSON_NAME] - SOMM" at bounding box center [552, 315] width 95 height 31
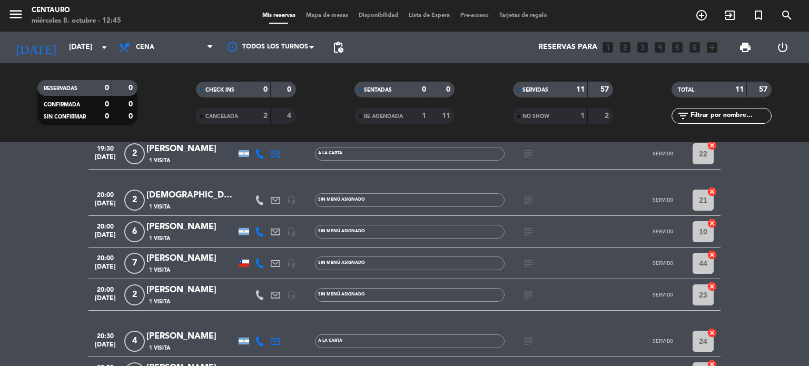
click at [187, 256] on div "[PERSON_NAME]" at bounding box center [191, 259] width 90 height 14
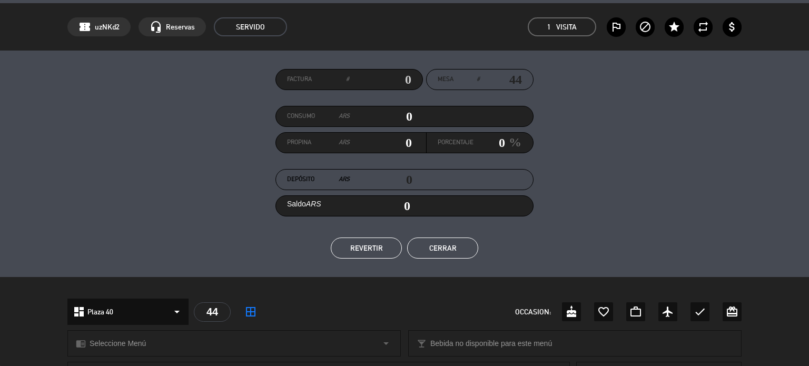
scroll to position [27, 0]
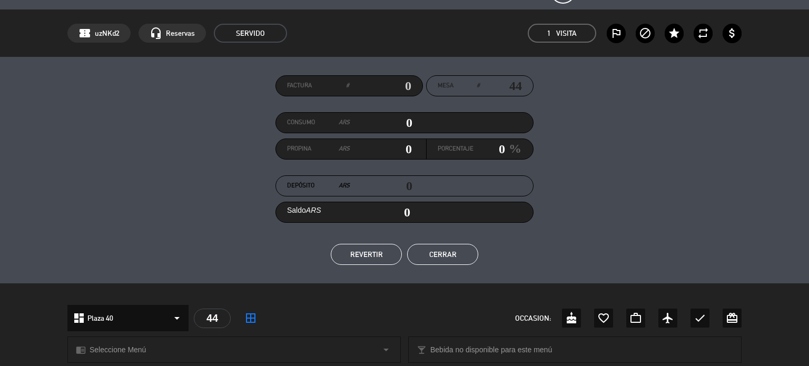
click at [440, 255] on button "Cerrar" at bounding box center [442, 254] width 71 height 21
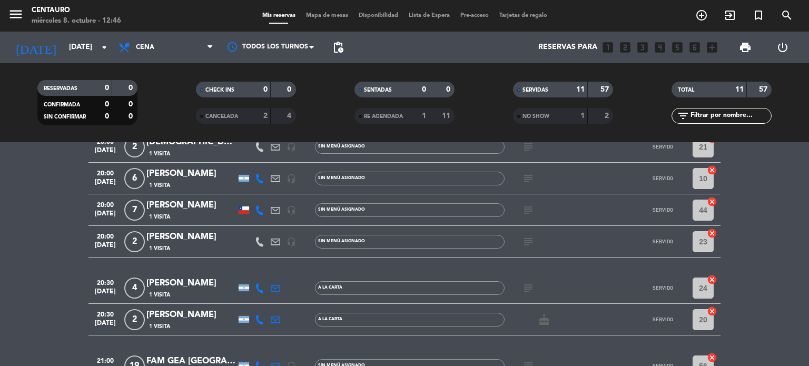
scroll to position [88, 0]
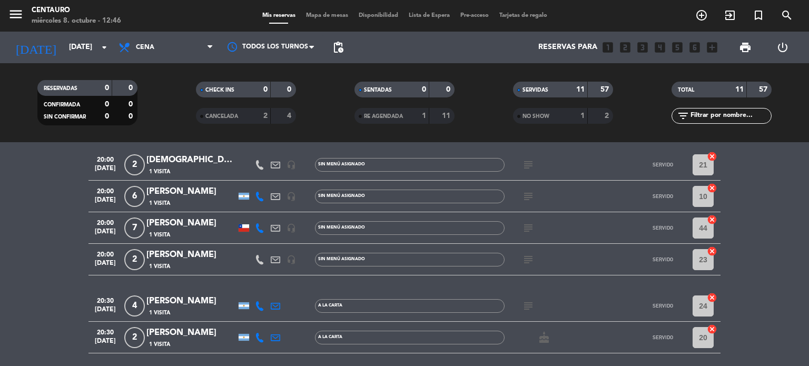
click at [708, 235] on input "44" at bounding box center [703, 228] width 21 height 21
click at [702, 222] on input "44" at bounding box center [703, 228] width 21 height 21
click at [163, 226] on div "[PERSON_NAME]" at bounding box center [191, 224] width 90 height 14
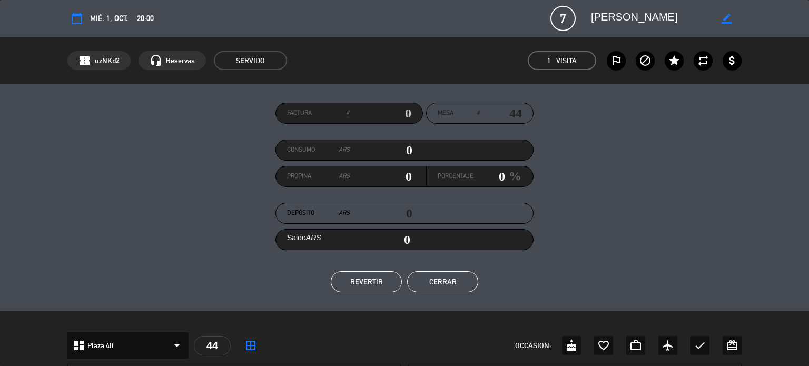
click at [435, 288] on button "Cerrar" at bounding box center [442, 281] width 71 height 21
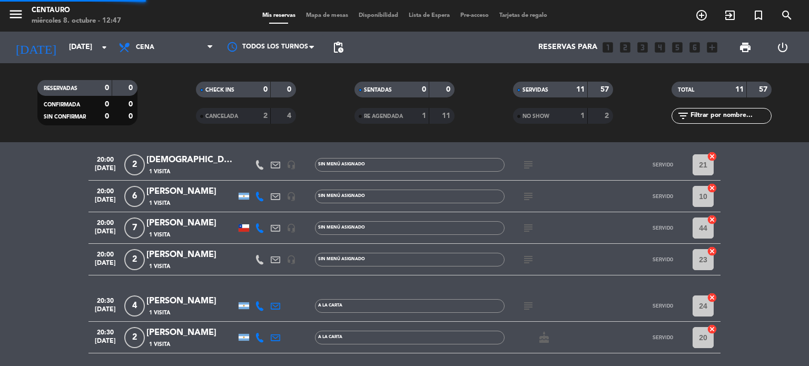
click at [316, 15] on span "Mapa de mesas" at bounding box center [327, 16] width 53 height 6
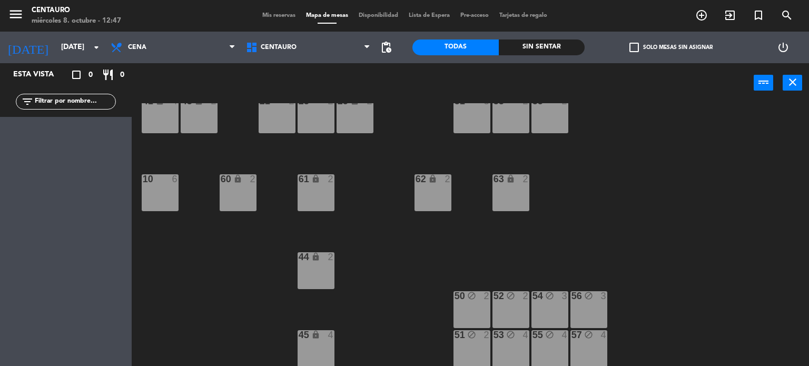
scroll to position [13, 0]
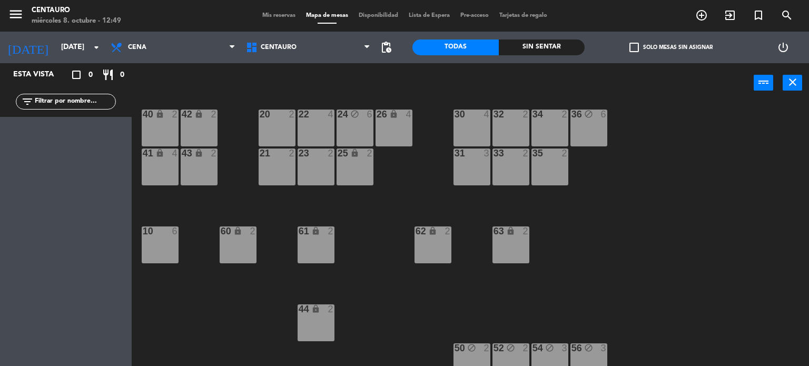
click at [268, 21] on div "menu Centauro [DATE] 8. octubre - 12:49 Mis reservas Mapa de mesas Disponibilid…" at bounding box center [404, 16] width 809 height 32
click at [267, 16] on span "Mis reservas" at bounding box center [279, 16] width 44 height 6
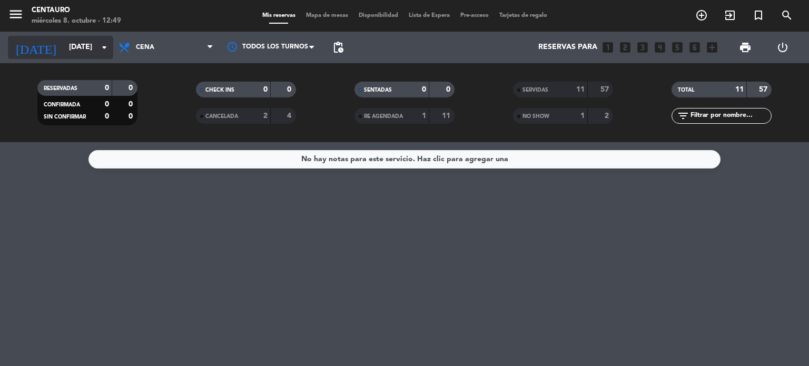
click at [84, 46] on input "[DATE]" at bounding box center [114, 47] width 100 height 19
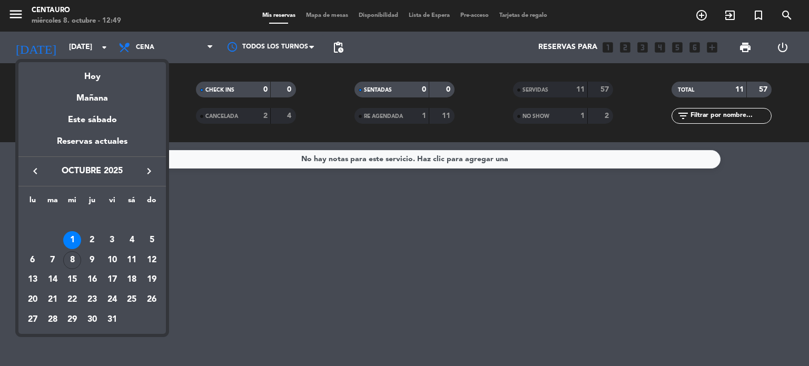
click at [68, 239] on div "1" at bounding box center [72, 240] width 18 height 18
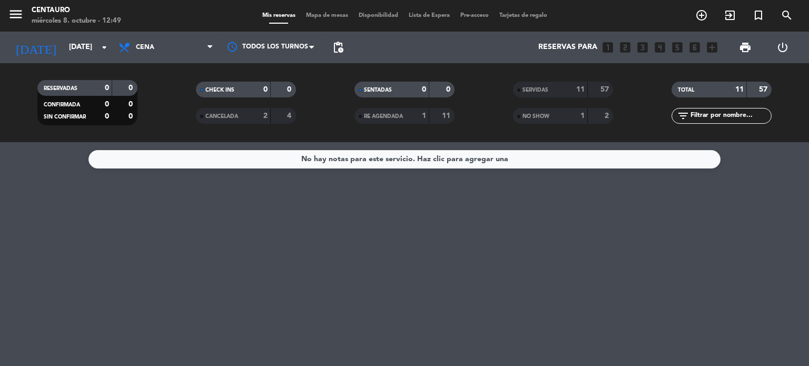
click at [559, 88] on div "SERVIDAS" at bounding box center [540, 90] width 48 height 12
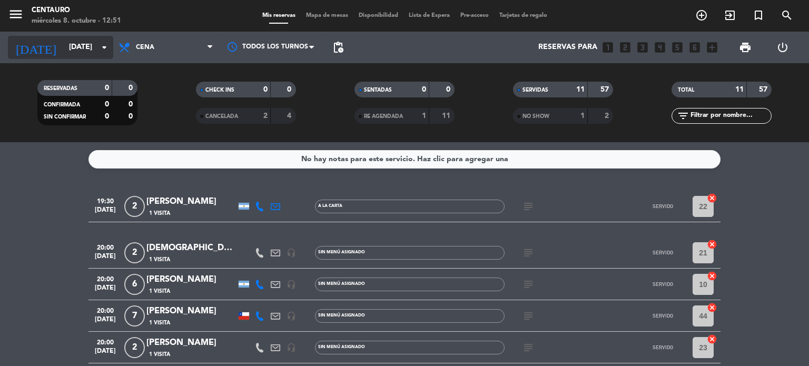
click at [97, 52] on input "[DATE]" at bounding box center [114, 47] width 100 height 19
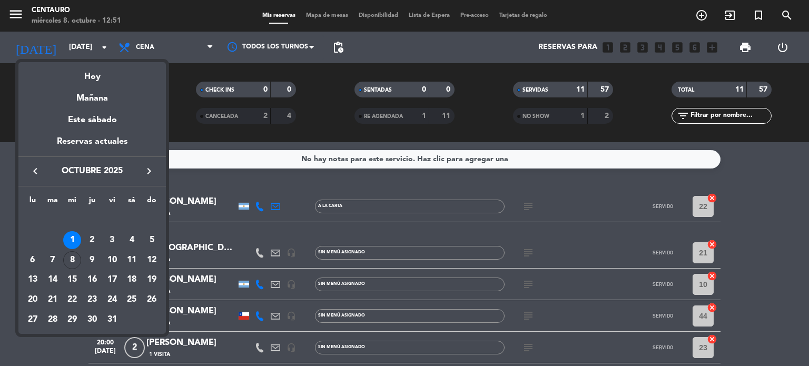
click at [146, 167] on icon "keyboard_arrow_right" at bounding box center [149, 171] width 13 height 13
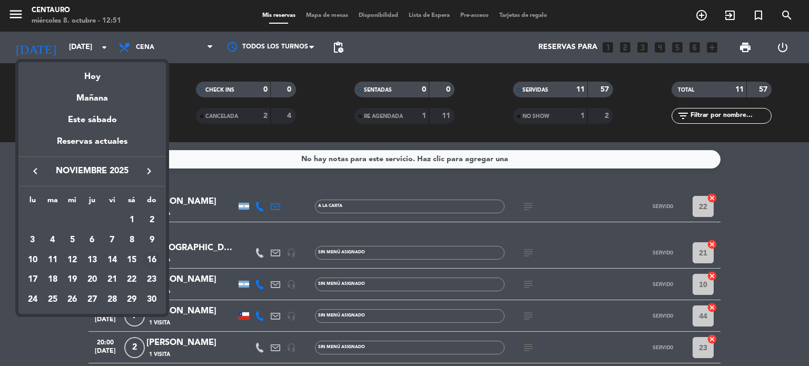
click at [154, 261] on div "16" at bounding box center [152, 260] width 18 height 18
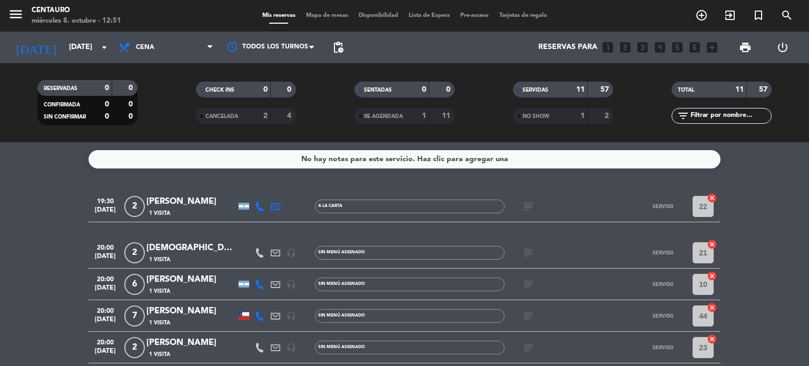
type input "[DATE]"
